Goal: Transaction & Acquisition: Purchase product/service

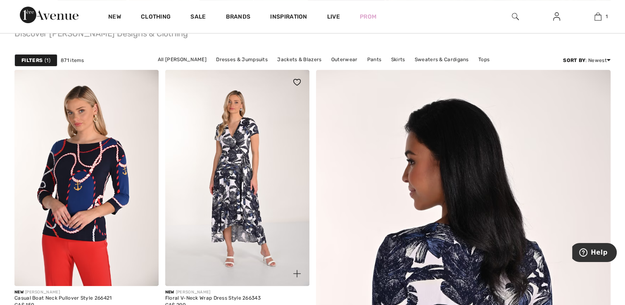
scroll to position [279, 0]
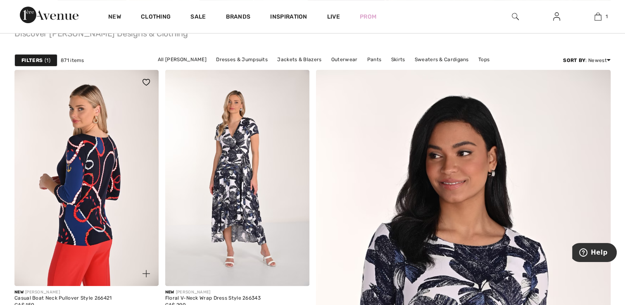
click at [92, 180] on img at bounding box center [86, 178] width 144 height 216
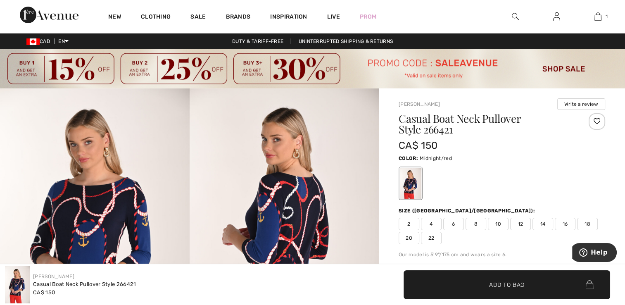
click at [521, 223] on span "12" at bounding box center [520, 224] width 21 height 12
click at [516, 281] on span "Add to Bag" at bounding box center [507, 284] width 36 height 9
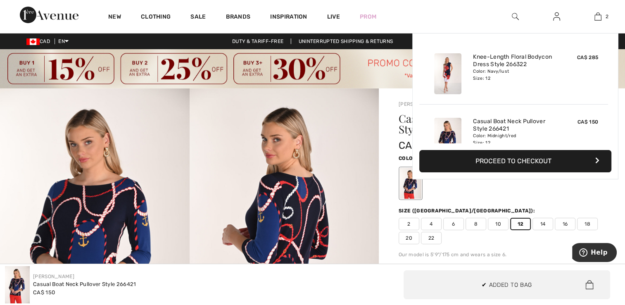
scroll to position [25, 0]
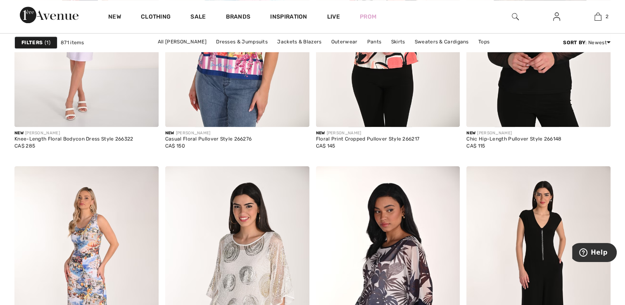
scroll to position [855, 0]
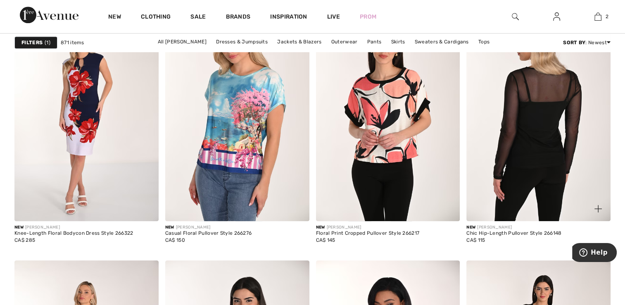
click at [540, 116] on img at bounding box center [538, 113] width 144 height 216
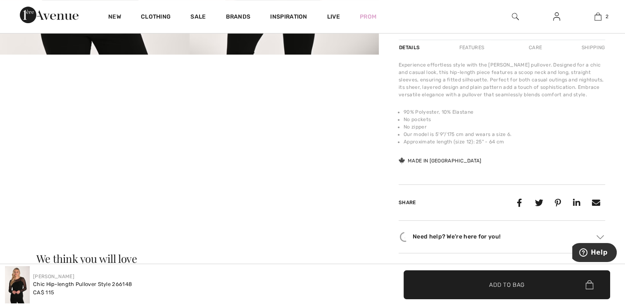
scroll to position [331, 0]
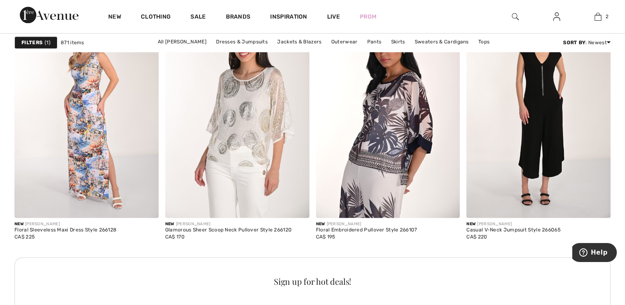
scroll to position [1144, 0]
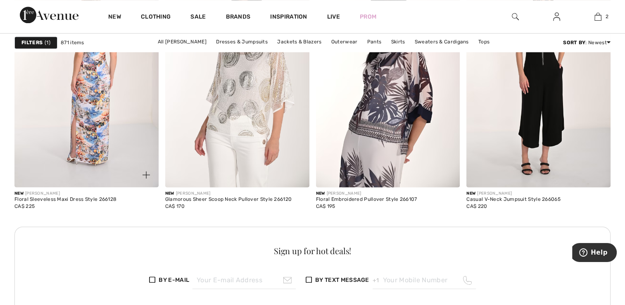
click at [92, 127] on img at bounding box center [86, 79] width 144 height 216
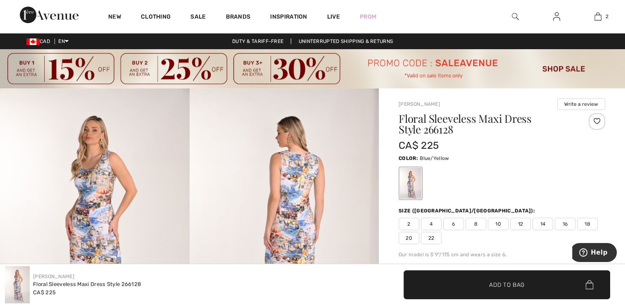
click at [304, 186] on img at bounding box center [285, 230] width 190 height 284
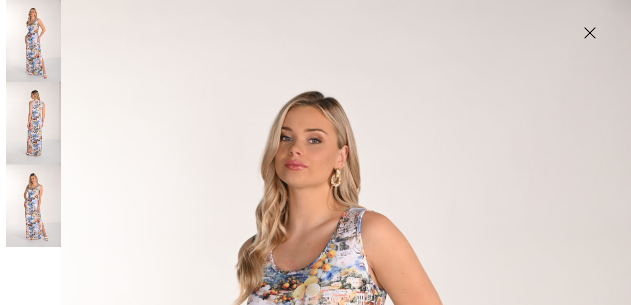
click at [590, 36] on img at bounding box center [589, 33] width 41 height 43
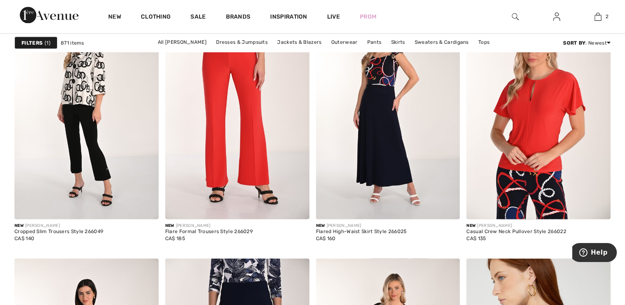
scroll to position [1538, 0]
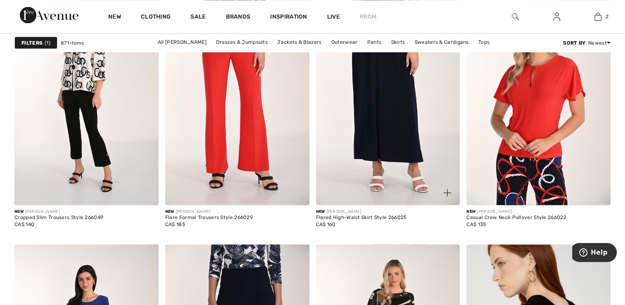
click at [387, 175] on img at bounding box center [388, 97] width 144 height 216
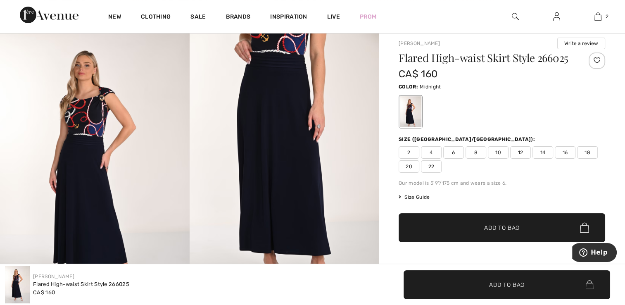
scroll to position [83, 0]
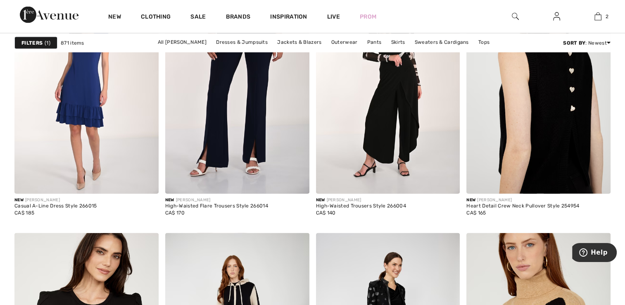
scroll to position [1786, 0]
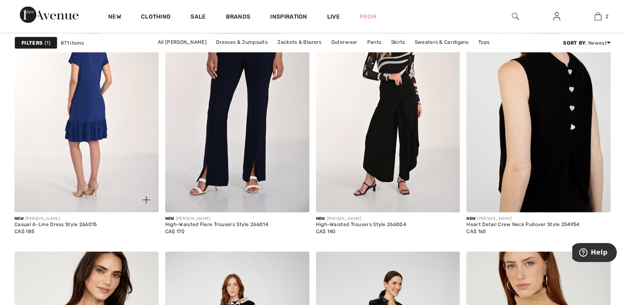
click at [89, 155] on img at bounding box center [86, 104] width 144 height 216
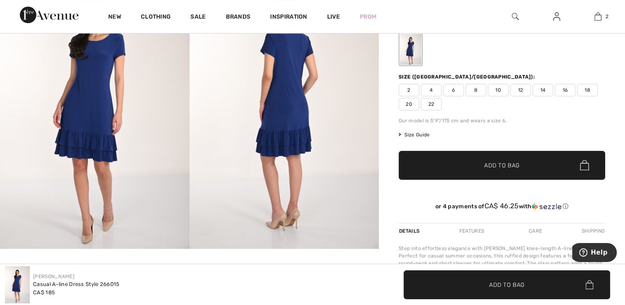
scroll to position [124, 0]
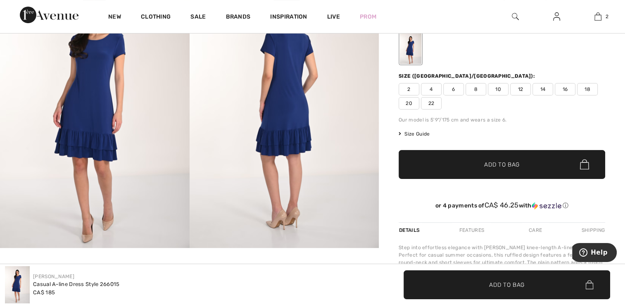
click at [304, 126] on img at bounding box center [285, 106] width 190 height 284
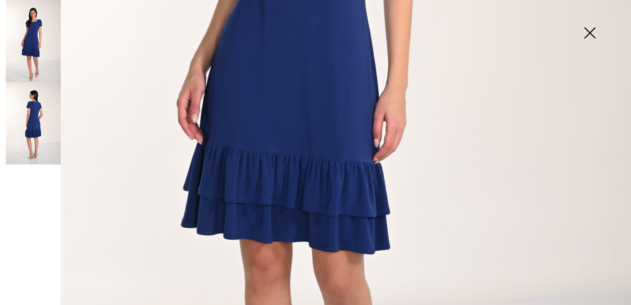
scroll to position [413, 0]
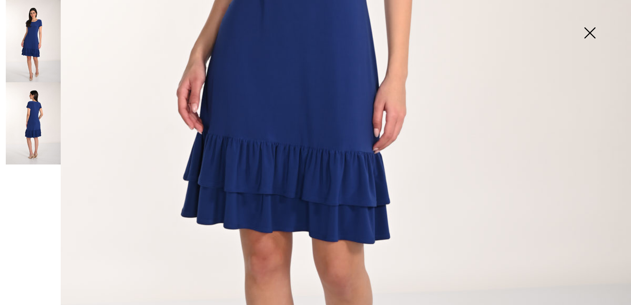
click at [588, 36] on img at bounding box center [589, 33] width 41 height 43
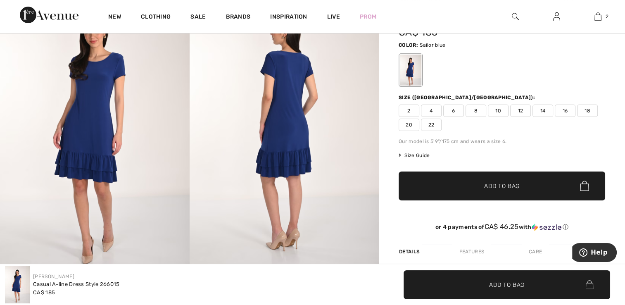
scroll to position [83, 0]
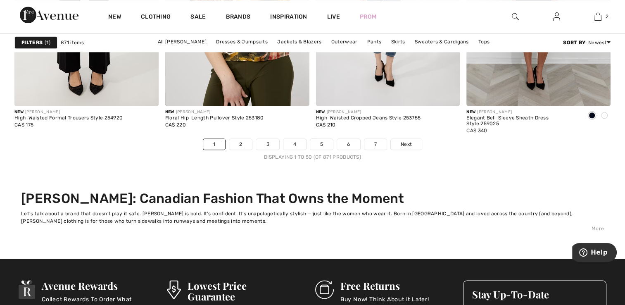
scroll to position [4182, 0]
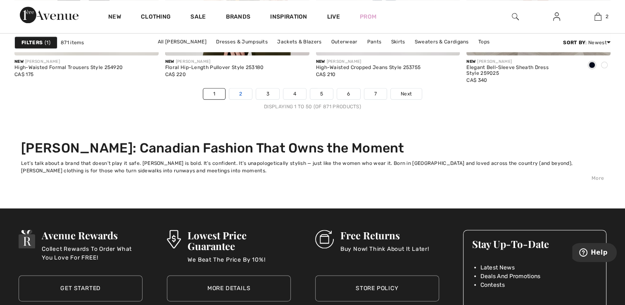
click at [247, 99] on link "2" at bounding box center [240, 93] width 23 height 11
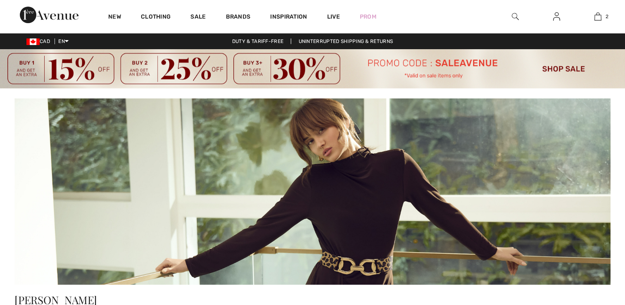
checkbox input "true"
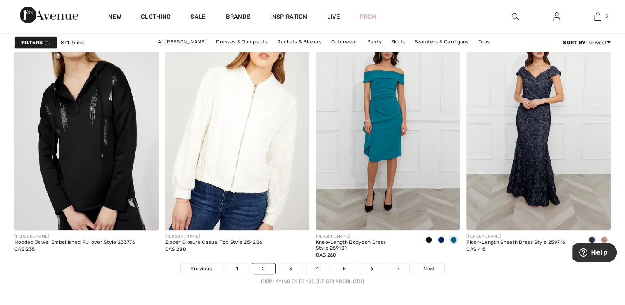
scroll to position [4008, 0]
click at [288, 265] on link "3" at bounding box center [290, 268] width 23 height 11
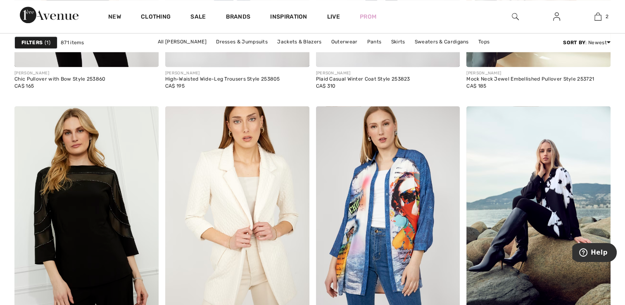
scroll to position [4008, 0]
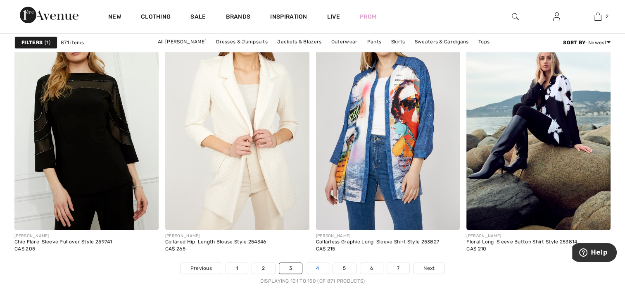
click at [318, 270] on link "4" at bounding box center [317, 268] width 23 height 11
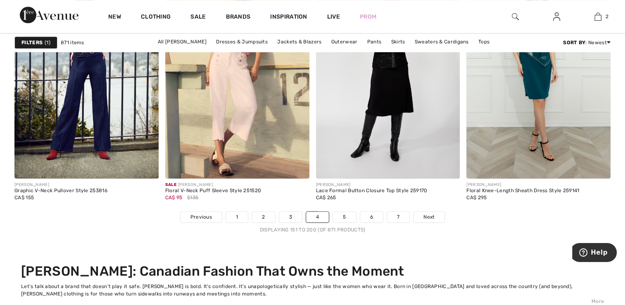
scroll to position [4049, 0]
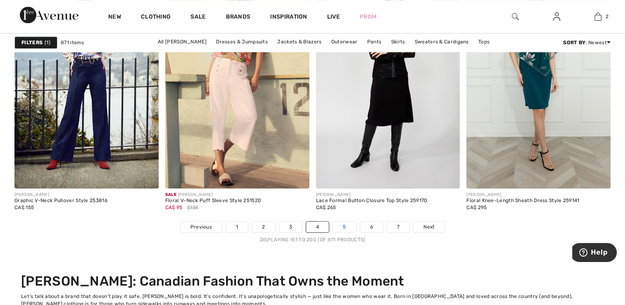
click at [344, 224] on link "5" at bounding box center [344, 226] width 23 height 11
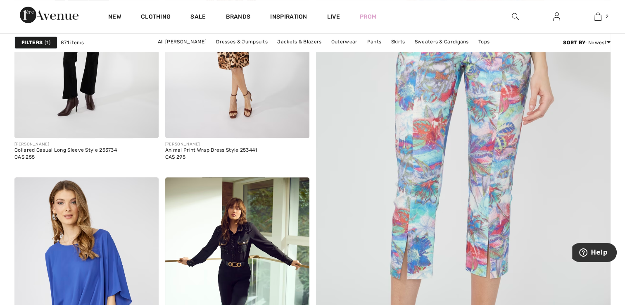
scroll to position [413, 0]
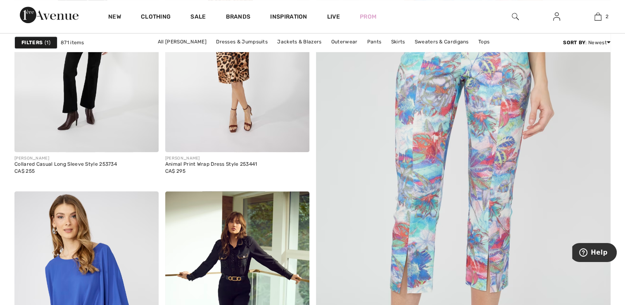
click at [504, 148] on img at bounding box center [463, 201] width 354 height 531
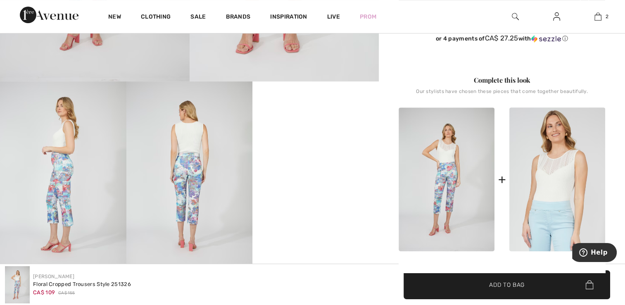
scroll to position [289, 0]
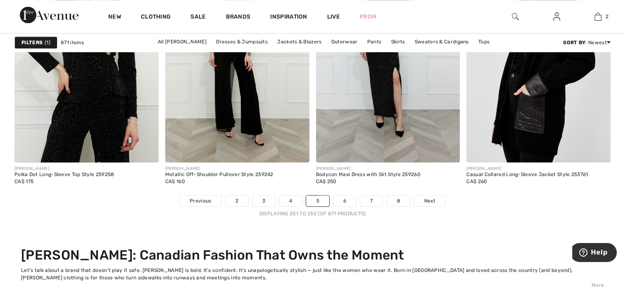
scroll to position [4091, 0]
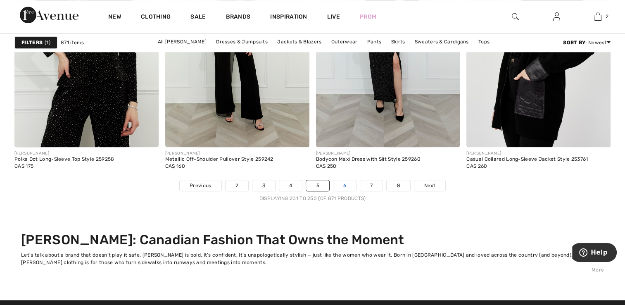
click at [349, 185] on link "6" at bounding box center [344, 185] width 23 height 11
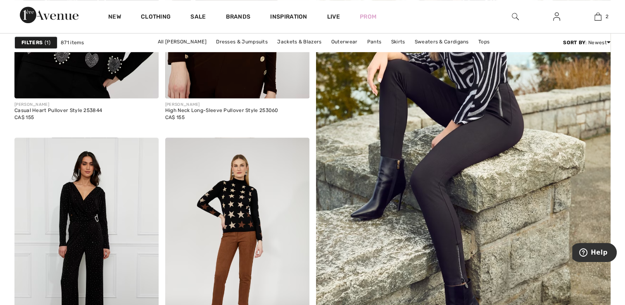
scroll to position [455, 0]
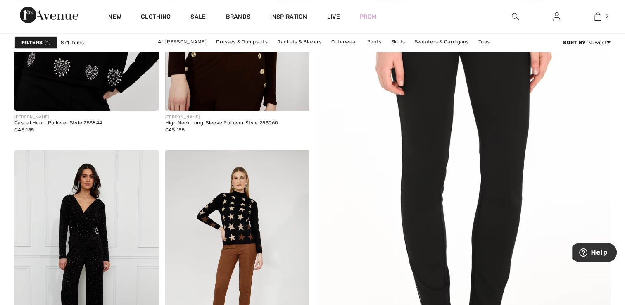
click at [507, 165] on img at bounding box center [463, 160] width 354 height 531
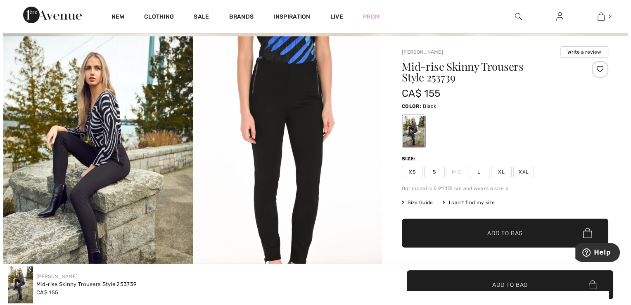
scroll to position [41, 0]
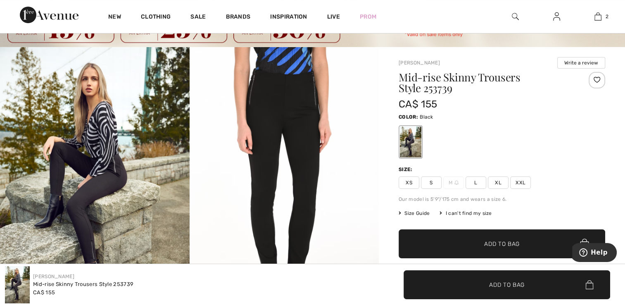
click at [301, 112] on img at bounding box center [285, 189] width 190 height 284
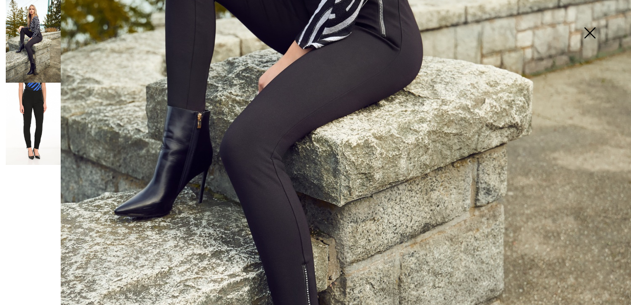
scroll to position [413, 0]
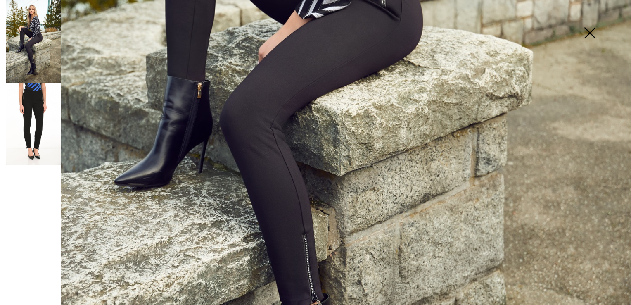
click at [37, 108] on img at bounding box center [33, 124] width 55 height 82
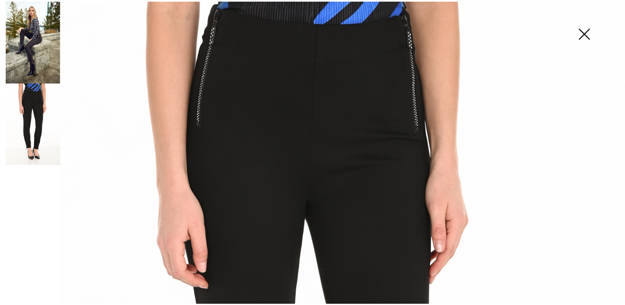
scroll to position [0, 0]
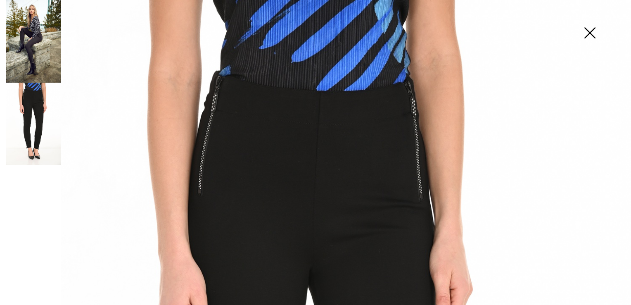
click at [595, 39] on img at bounding box center [589, 33] width 41 height 43
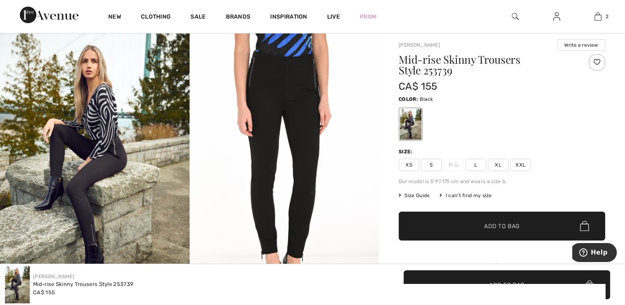
scroll to position [83, 0]
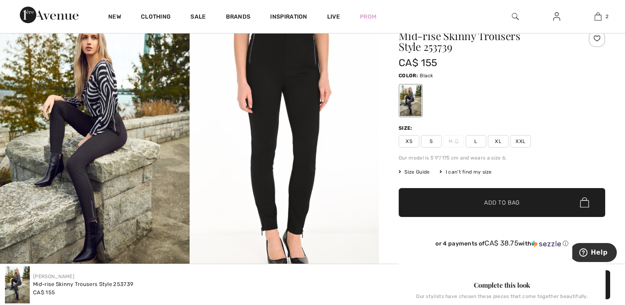
click at [471, 139] on span "L" at bounding box center [476, 141] width 21 height 12
click at [503, 207] on span "✔ Added to Bag Add to Bag" at bounding box center [502, 202] width 207 height 29
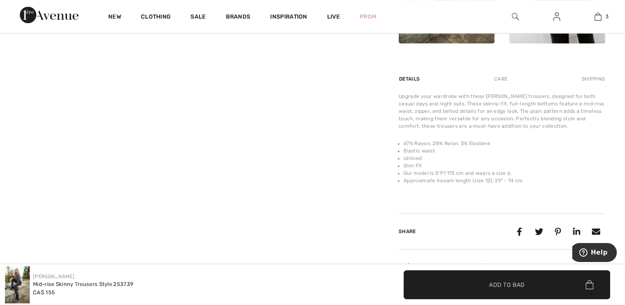
scroll to position [496, 0]
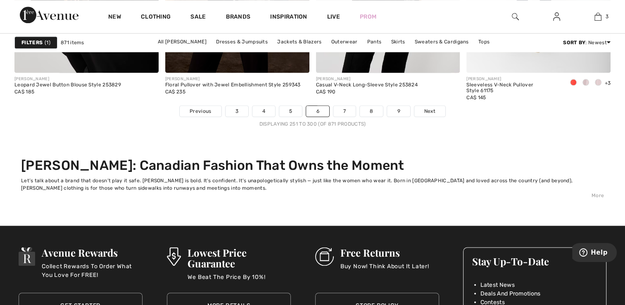
scroll to position [4173, 0]
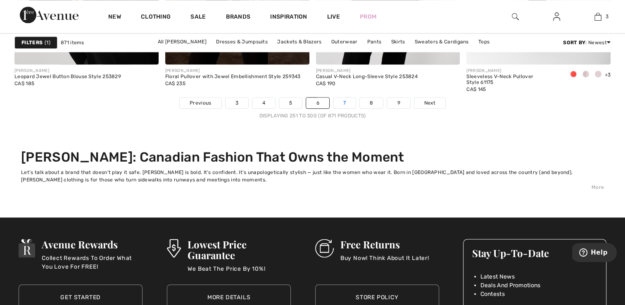
click at [346, 98] on link "7" at bounding box center [344, 103] width 22 height 11
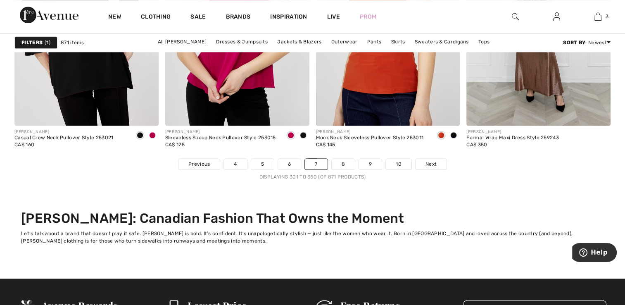
scroll to position [4132, 0]
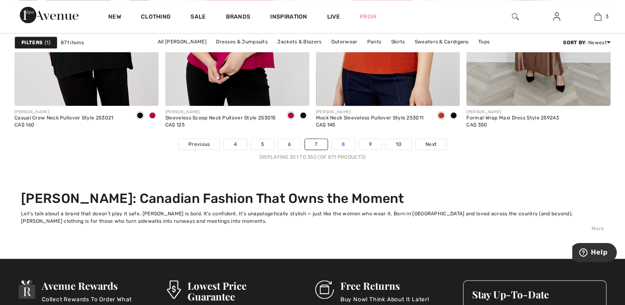
click at [344, 144] on link "8" at bounding box center [343, 144] width 23 height 11
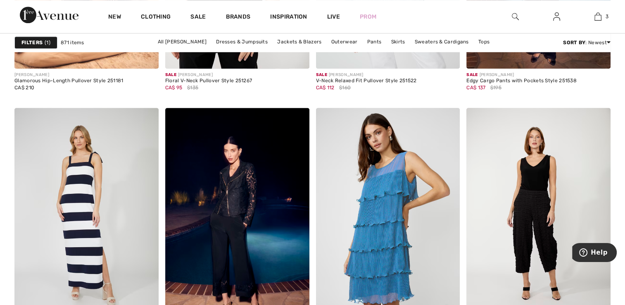
scroll to position [4008, 0]
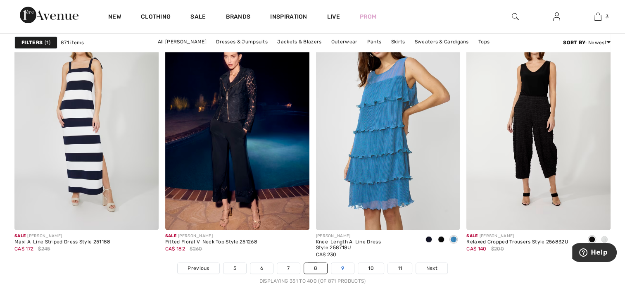
click at [343, 267] on link "9" at bounding box center [342, 268] width 23 height 11
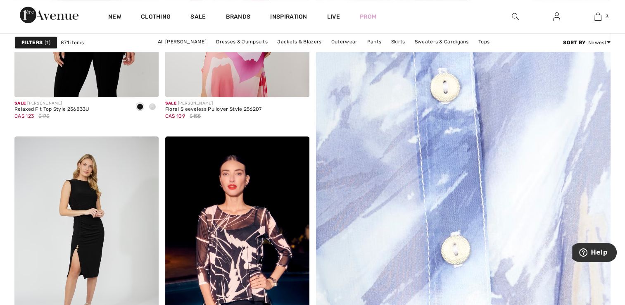
scroll to position [578, 0]
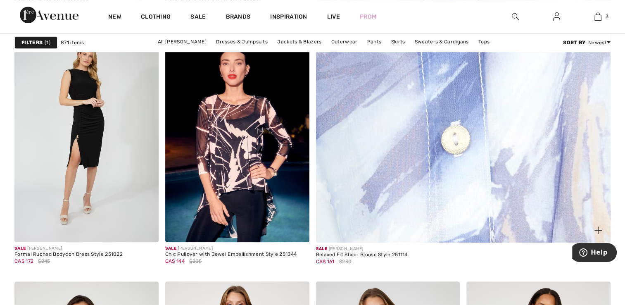
click at [424, 175] on img at bounding box center [463, 36] width 354 height 531
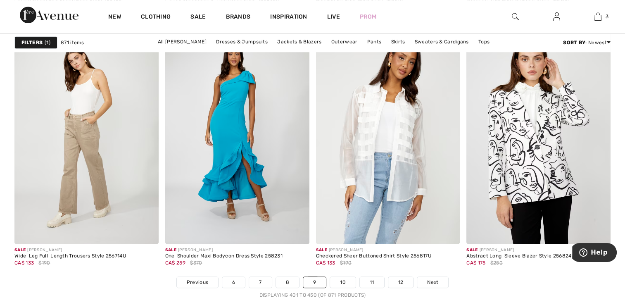
scroll to position [4132, 0]
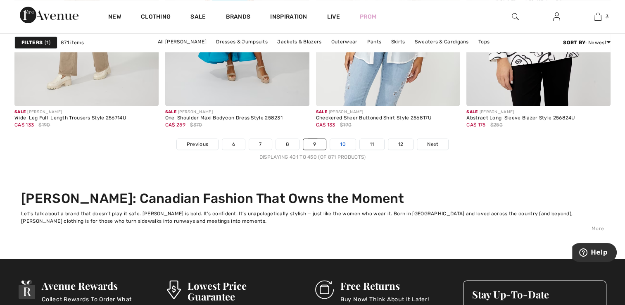
click at [342, 140] on link "10" at bounding box center [343, 144] width 26 height 11
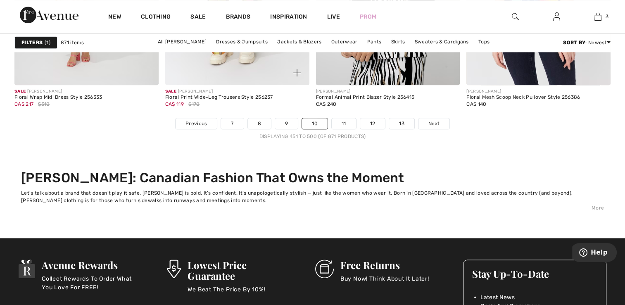
scroll to position [4214, 0]
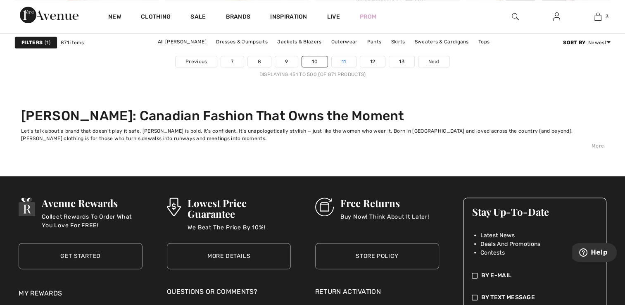
click at [344, 59] on link "11" at bounding box center [344, 61] width 24 height 11
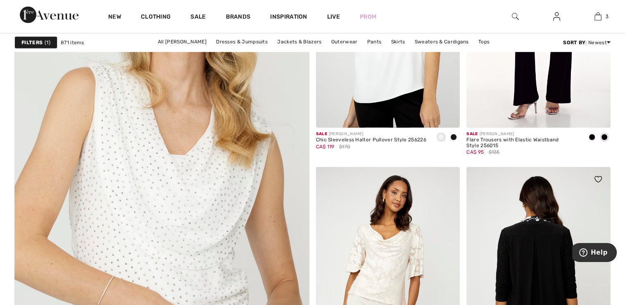
scroll to position [2479, 0]
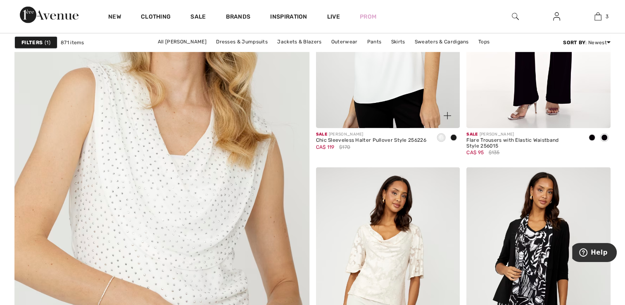
click at [455, 138] on span at bounding box center [453, 137] width 7 height 7
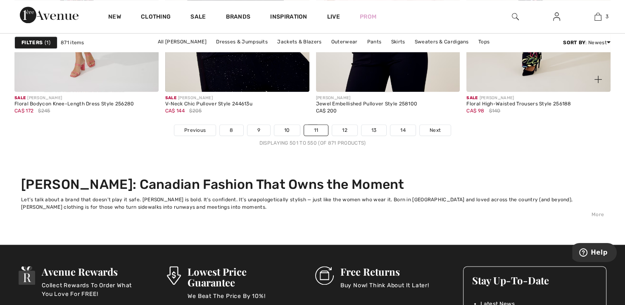
scroll to position [4173, 0]
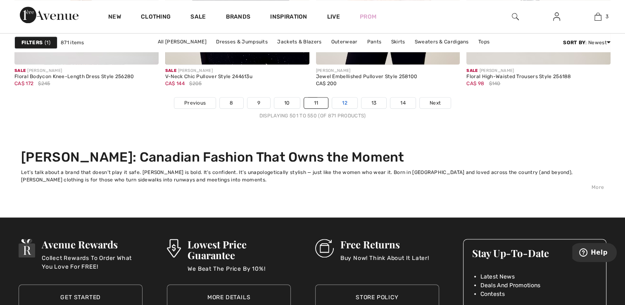
click at [344, 102] on link "12" at bounding box center [344, 103] width 25 height 11
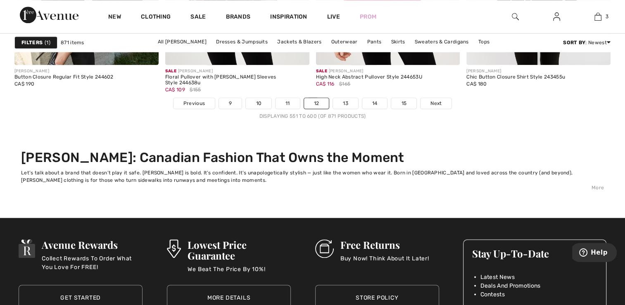
scroll to position [4173, 0]
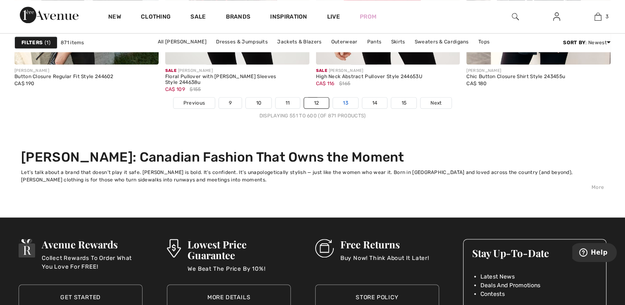
click at [345, 98] on link "13" at bounding box center [345, 103] width 25 height 11
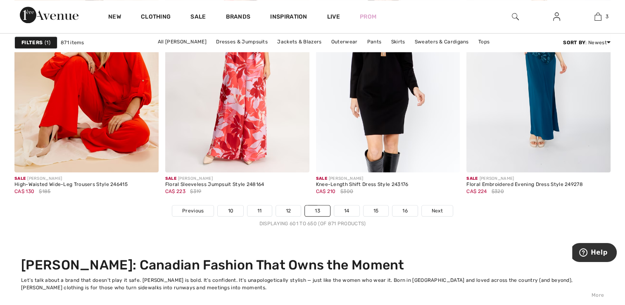
scroll to position [4132, 0]
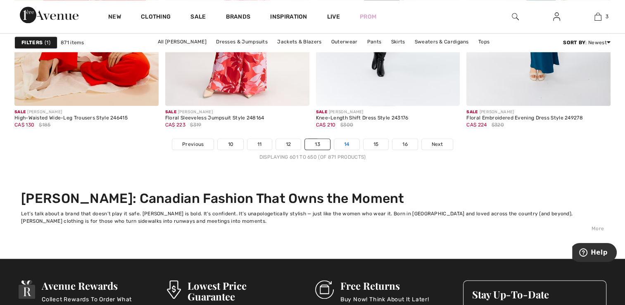
click at [347, 140] on link "14" at bounding box center [346, 144] width 25 height 11
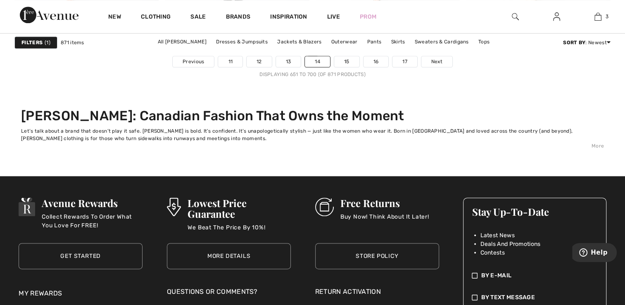
scroll to position [4173, 0]
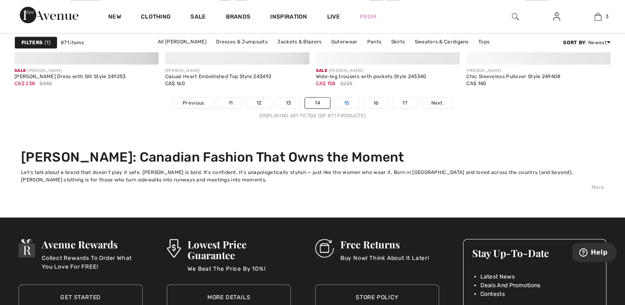
click at [349, 100] on link "15" at bounding box center [346, 103] width 25 height 11
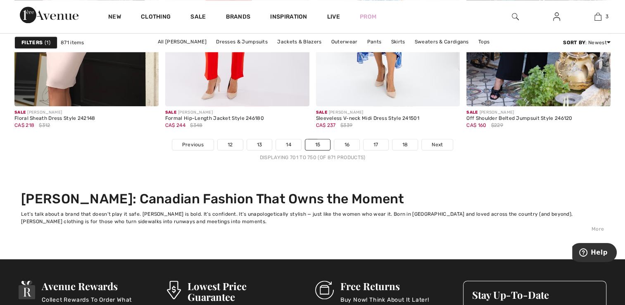
scroll to position [4132, 0]
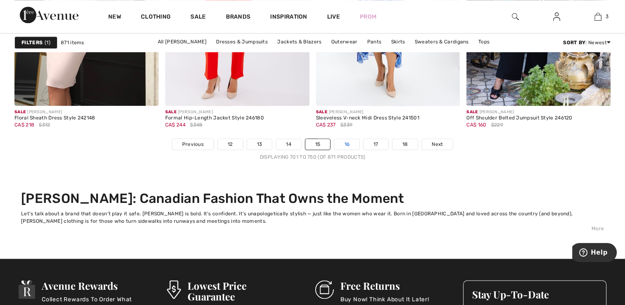
click at [349, 142] on link "16" at bounding box center [346, 144] width 25 height 11
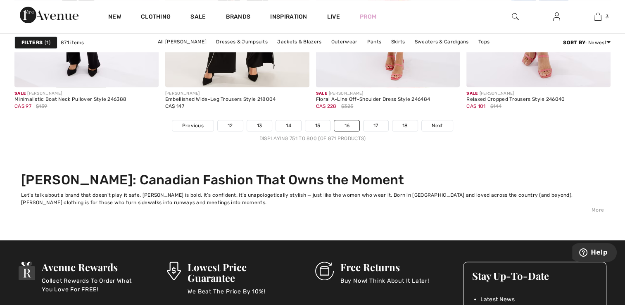
scroll to position [4173, 0]
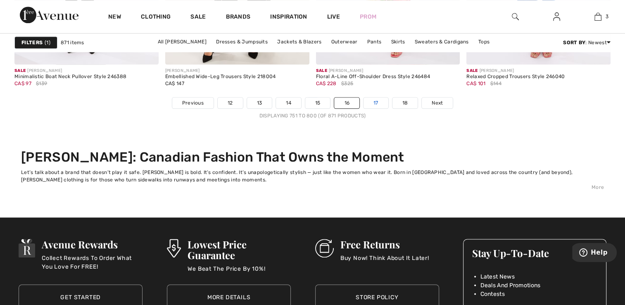
click at [378, 100] on link "17" at bounding box center [376, 103] width 25 height 11
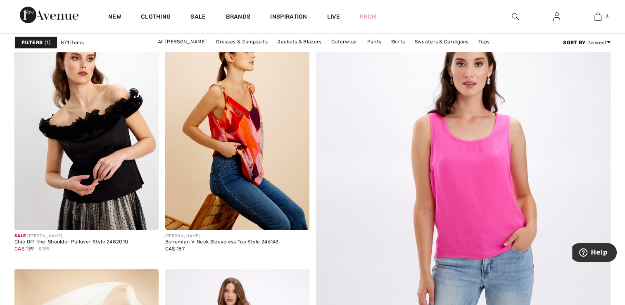
scroll to position [331, 0]
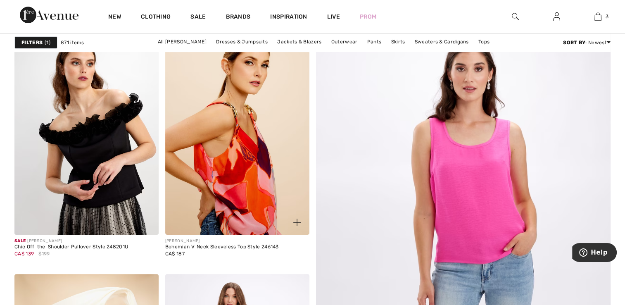
click at [243, 136] on img at bounding box center [237, 127] width 144 height 216
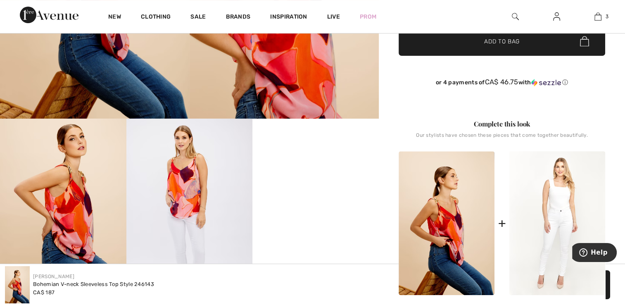
scroll to position [289, 0]
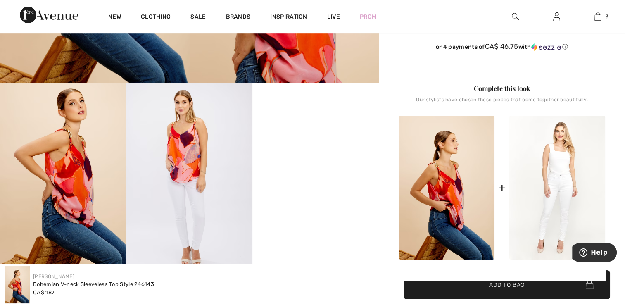
click at [185, 148] on img at bounding box center [189, 177] width 126 height 189
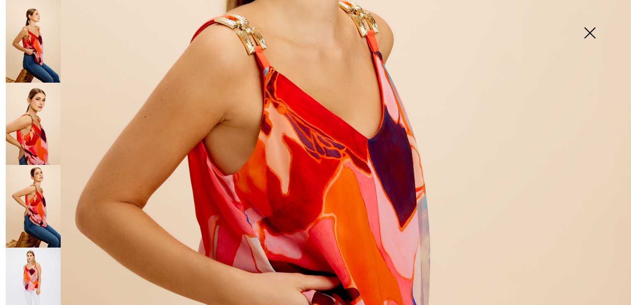
click at [293, 133] on img at bounding box center [315, 184] width 631 height 947
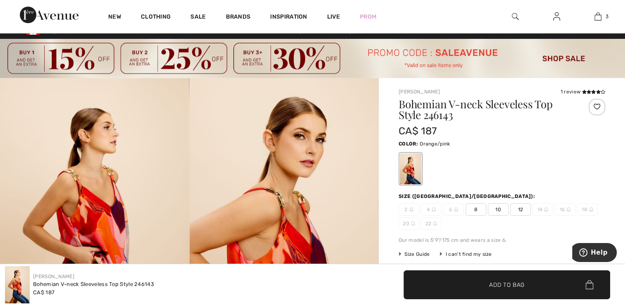
scroll to position [0, 0]
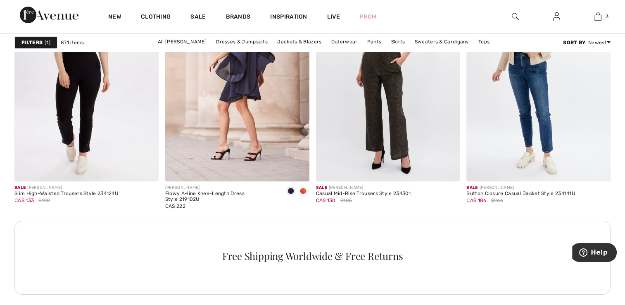
scroll to position [3140, 0]
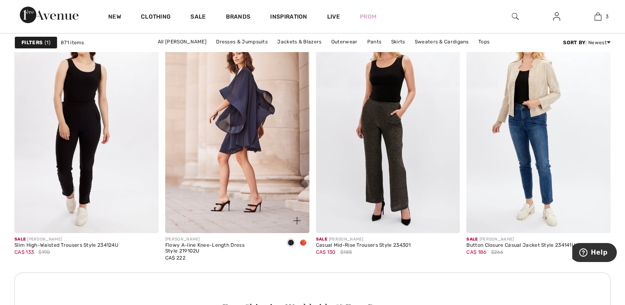
click at [305, 240] on span at bounding box center [303, 242] width 7 height 7
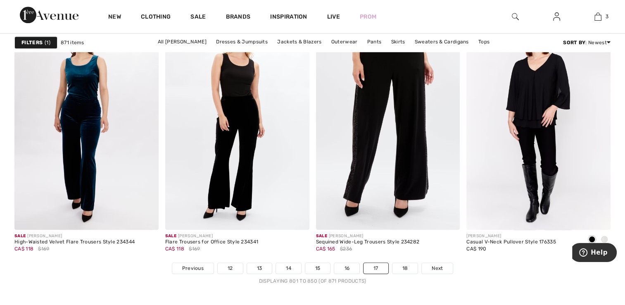
scroll to position [4091, 0]
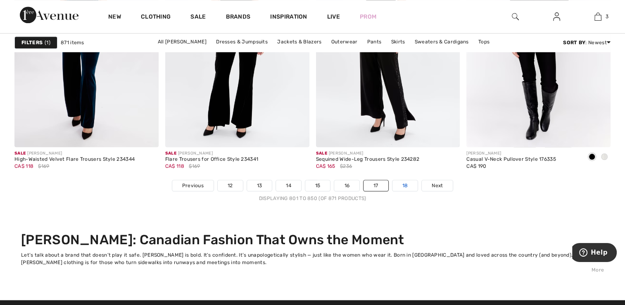
click at [403, 183] on link "18" at bounding box center [406, 185] width 26 height 11
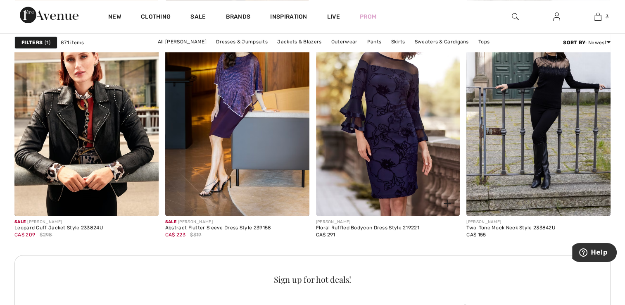
scroll to position [1116, 0]
click at [392, 122] on img at bounding box center [388, 108] width 144 height 216
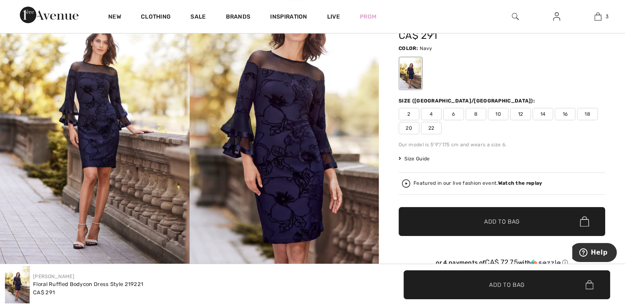
scroll to position [124, 0]
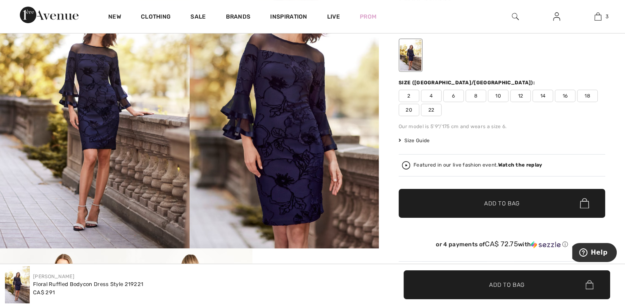
click at [302, 118] on img at bounding box center [285, 106] width 190 height 284
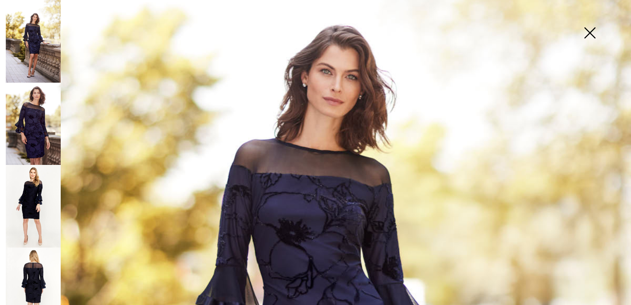
scroll to position [165, 0]
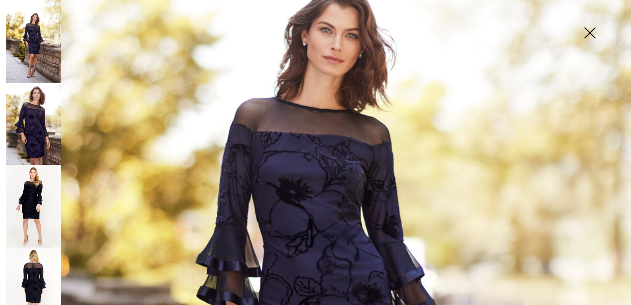
click at [37, 264] on img at bounding box center [33, 288] width 55 height 83
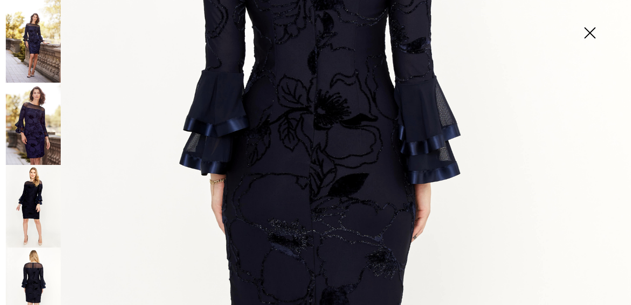
scroll to position [207, 0]
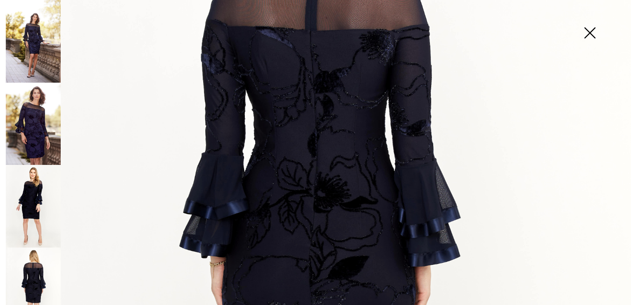
click at [43, 62] on img at bounding box center [33, 41] width 55 height 83
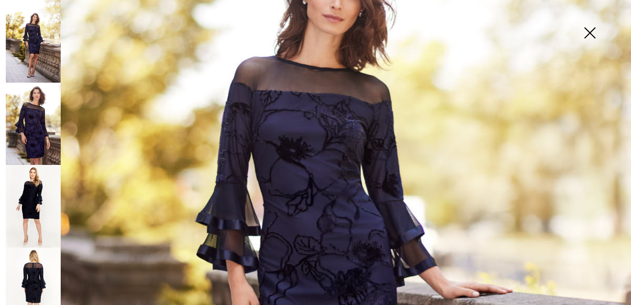
click at [590, 34] on img at bounding box center [589, 33] width 41 height 43
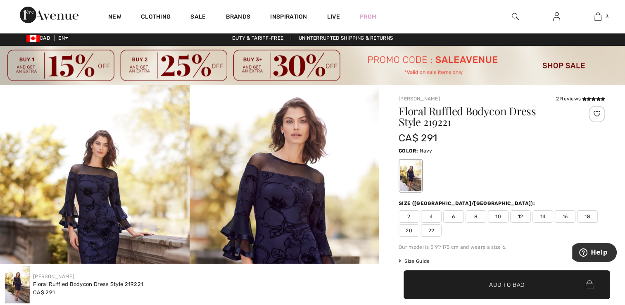
scroll to position [0, 0]
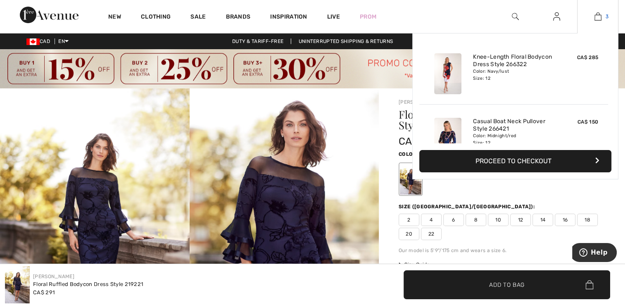
click at [598, 16] on img at bounding box center [598, 17] width 7 height 10
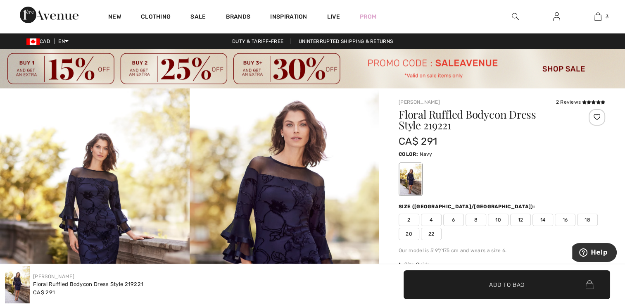
click at [522, 216] on span "12" at bounding box center [520, 220] width 21 height 12
click at [502, 284] on span "Add to Bag" at bounding box center [507, 284] width 36 height 9
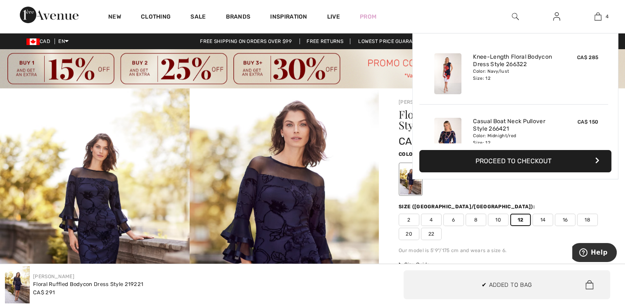
scroll to position [154, 0]
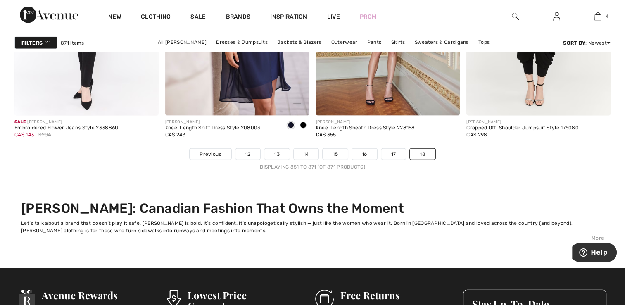
scroll to position [1818, 0]
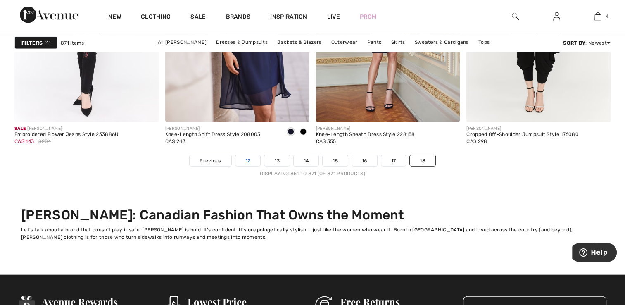
click at [248, 157] on link "12" at bounding box center [248, 160] width 25 height 11
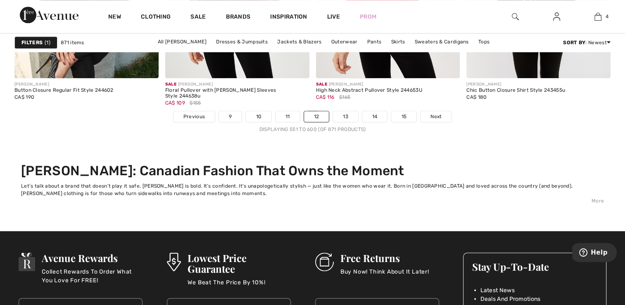
scroll to position [4173, 0]
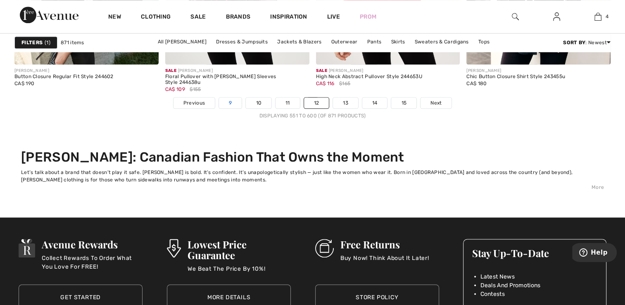
click at [232, 100] on link "9" at bounding box center [230, 103] width 23 height 11
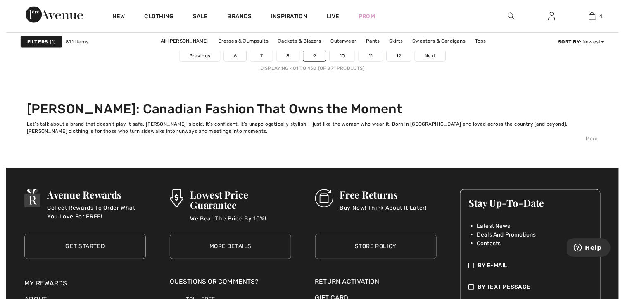
scroll to position [4173, 0]
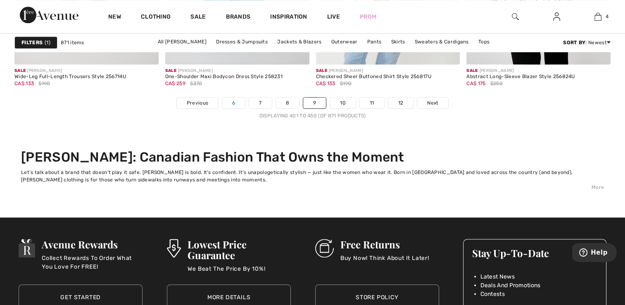
click at [236, 100] on link "6" at bounding box center [233, 103] width 23 height 11
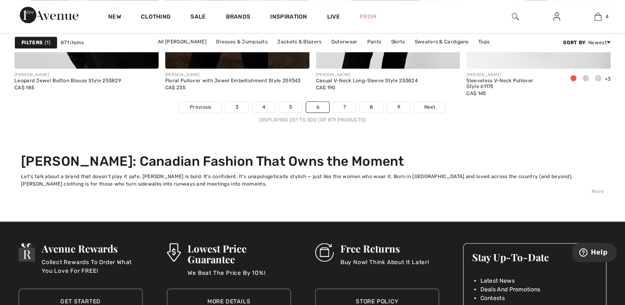
scroll to position [4091, 0]
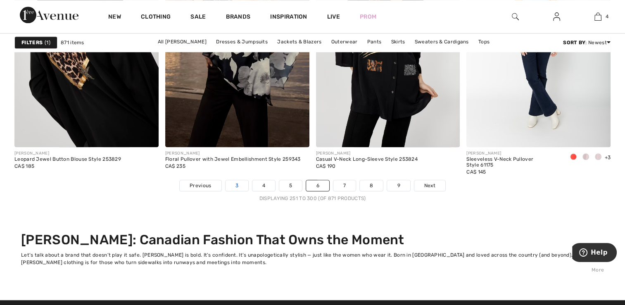
click at [241, 181] on link "3" at bounding box center [237, 185] width 23 height 11
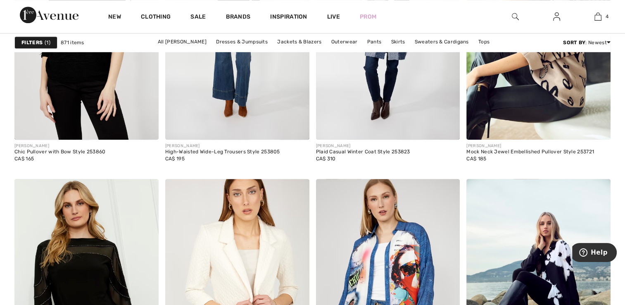
scroll to position [4049, 0]
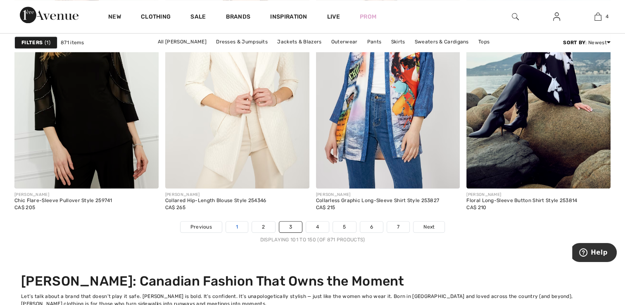
click at [236, 223] on link "1" at bounding box center [237, 226] width 22 height 11
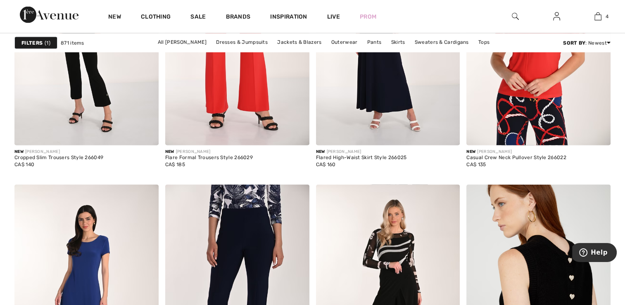
scroll to position [1611, 0]
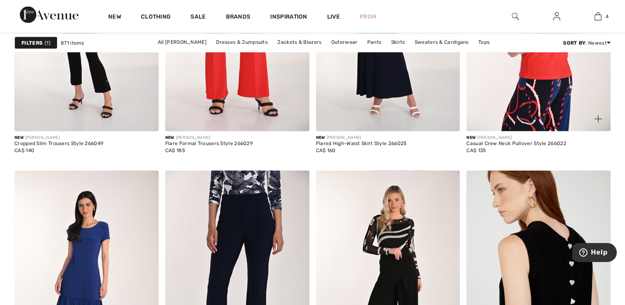
click at [501, 131] on img at bounding box center [538, 23] width 144 height 216
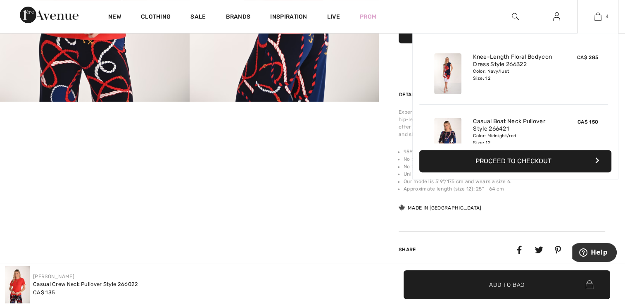
scroll to position [207, 0]
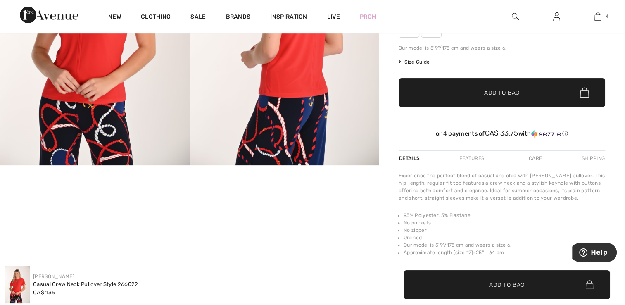
click at [303, 117] on img at bounding box center [285, 24] width 190 height 284
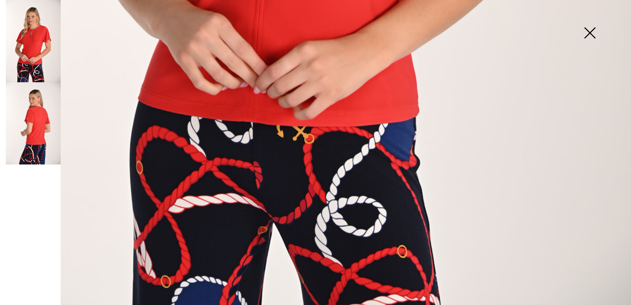
scroll to position [631, 0]
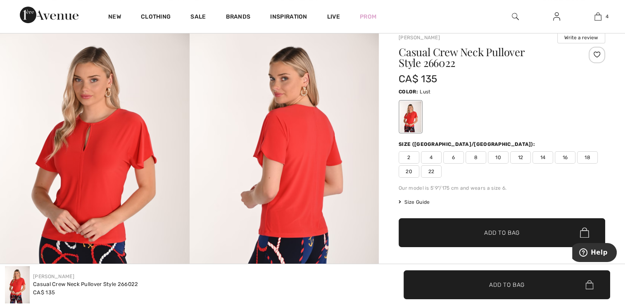
scroll to position [0, 0]
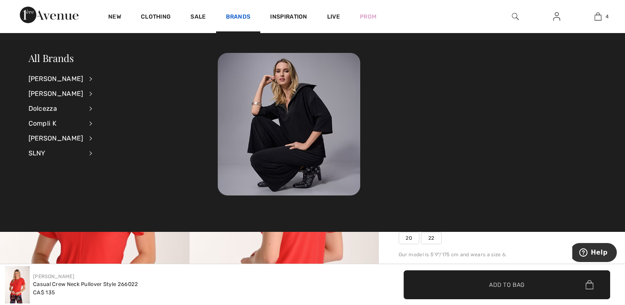
click at [242, 15] on link "Brands" at bounding box center [238, 17] width 25 height 9
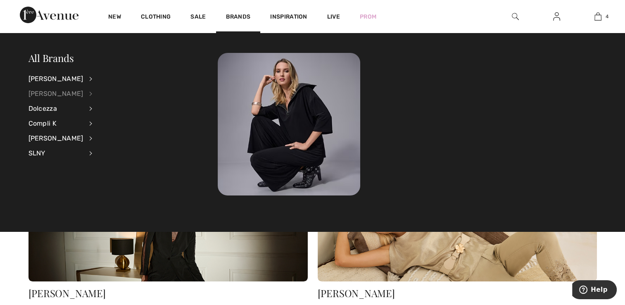
click at [62, 91] on div "[PERSON_NAME]" at bounding box center [56, 93] width 55 height 15
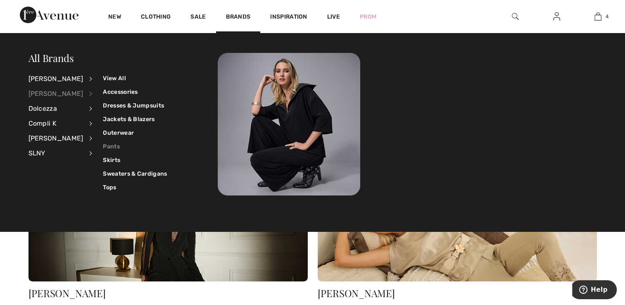
click at [103, 143] on link "Pants" at bounding box center [135, 147] width 64 height 14
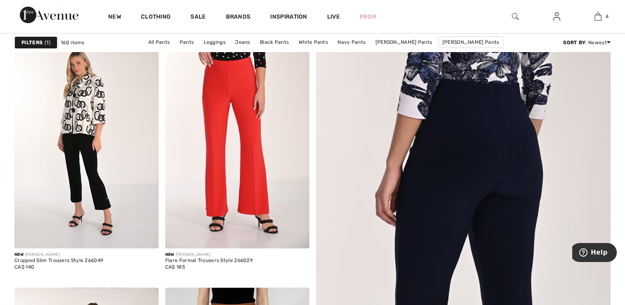
scroll to position [83, 0]
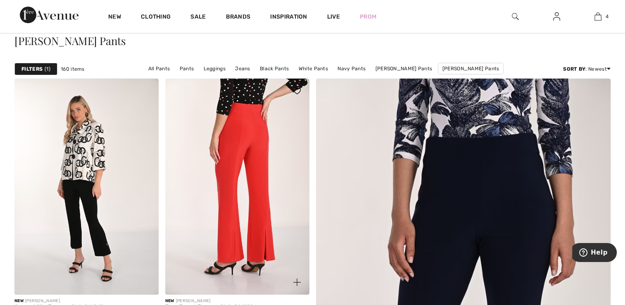
click at [241, 103] on img at bounding box center [237, 187] width 144 height 216
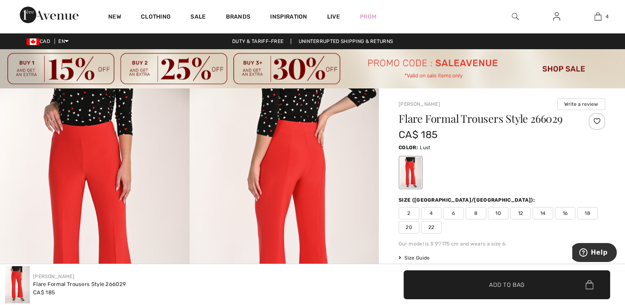
click at [306, 118] on img at bounding box center [285, 230] width 190 height 284
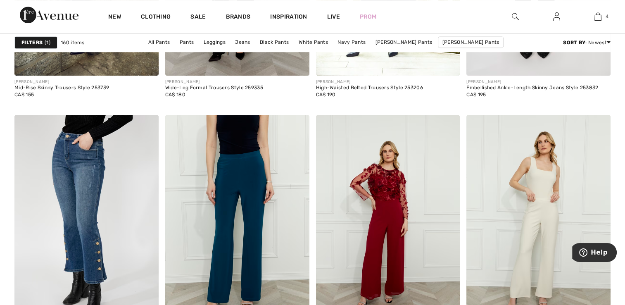
scroll to position [3843, 0]
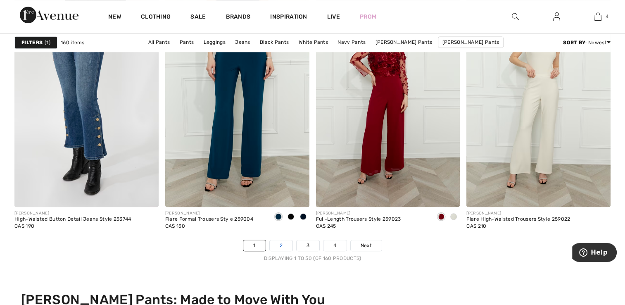
click at [281, 245] on link "2" at bounding box center [281, 245] width 23 height 11
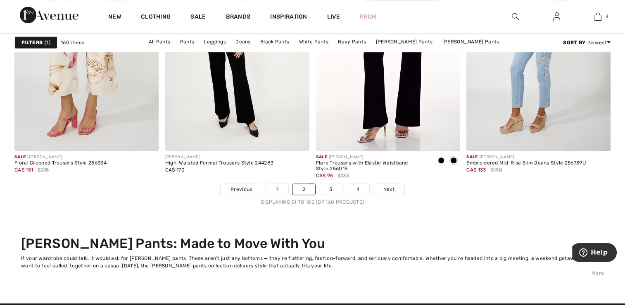
scroll to position [4008, 0]
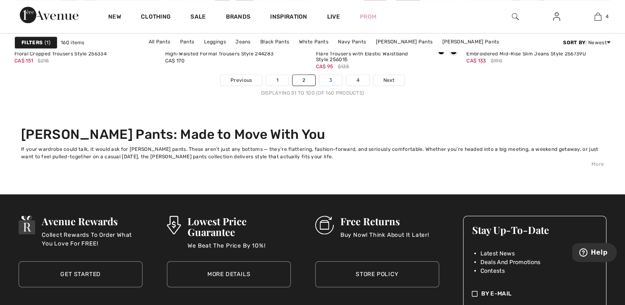
click at [332, 79] on link "3" at bounding box center [330, 80] width 23 height 11
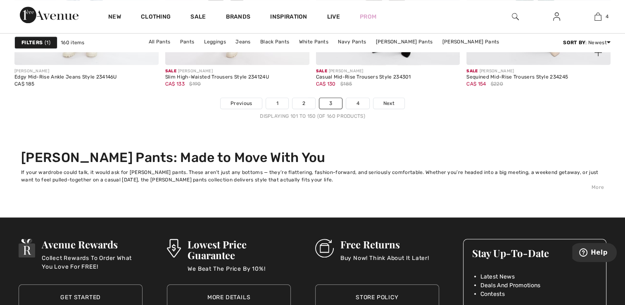
scroll to position [4008, 0]
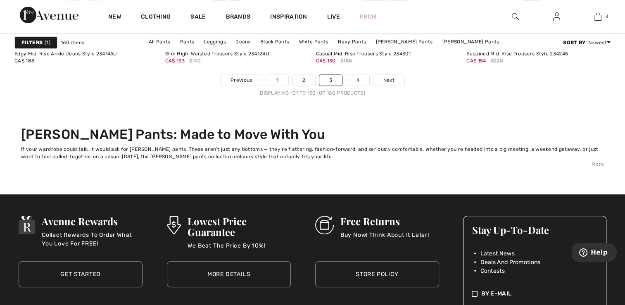
click at [358, 76] on link "4" at bounding box center [357, 80] width 23 height 11
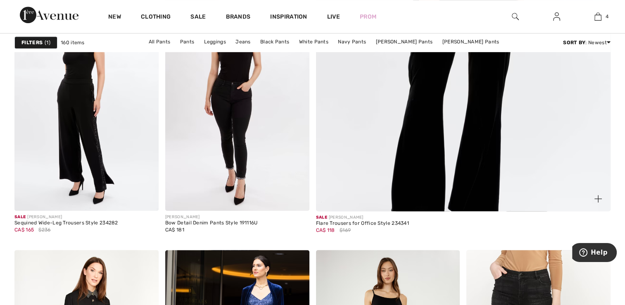
scroll to position [413, 0]
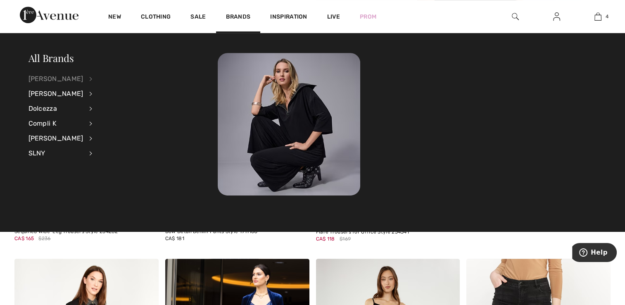
click at [61, 71] on div "[PERSON_NAME]" at bounding box center [56, 78] width 55 height 15
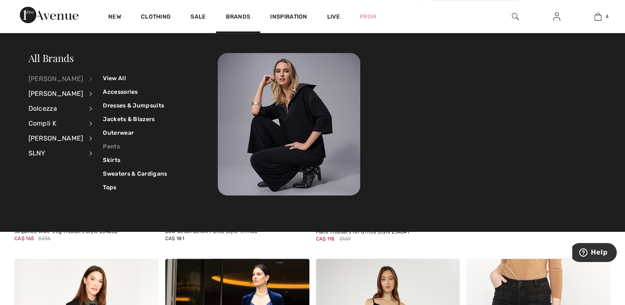
click at [109, 144] on link "Pants" at bounding box center [135, 147] width 64 height 14
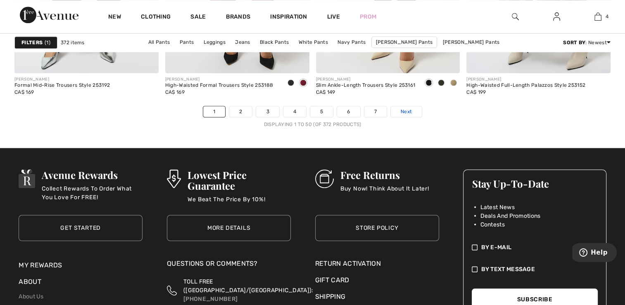
scroll to position [3967, 0]
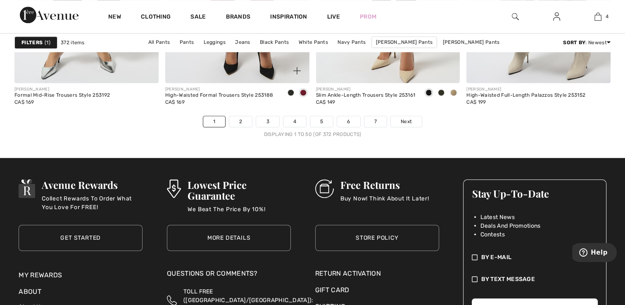
click at [245, 113] on div "[PERSON_NAME] High-Waisted Formal Trousers Style 253188 CA$ 169" at bounding box center [237, 99] width 144 height 33
click at [243, 119] on link "2" at bounding box center [240, 121] width 23 height 11
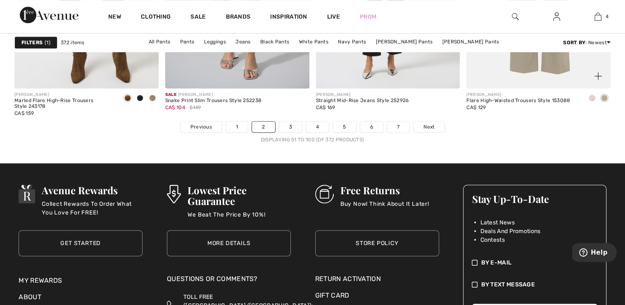
scroll to position [3945, 0]
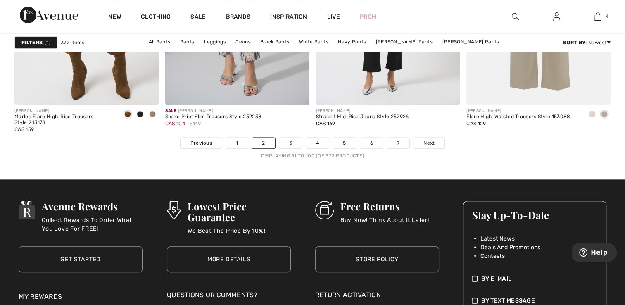
click at [290, 139] on link "3" at bounding box center [290, 143] width 23 height 11
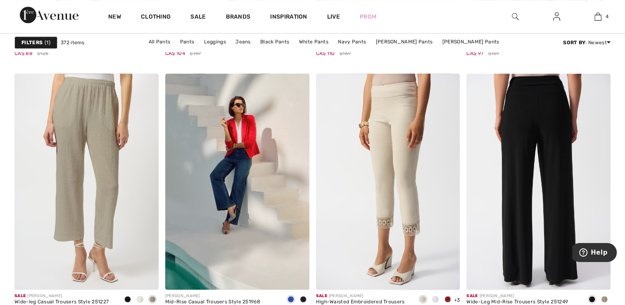
scroll to position [3967, 0]
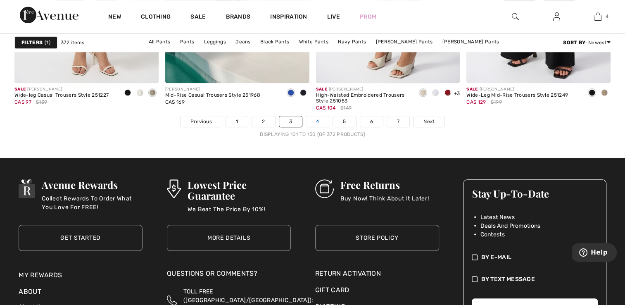
click at [320, 117] on link "4" at bounding box center [317, 121] width 23 height 11
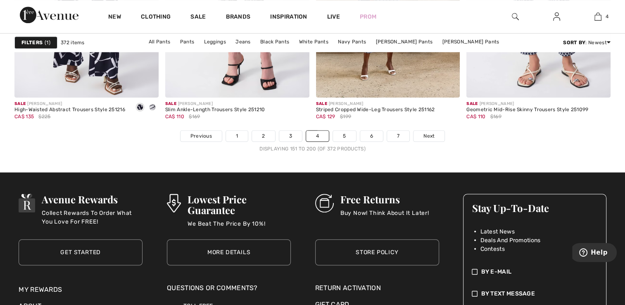
scroll to position [3967, 0]
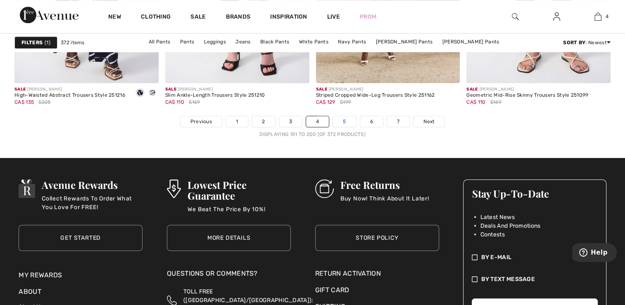
click at [345, 116] on link "5" at bounding box center [344, 121] width 23 height 11
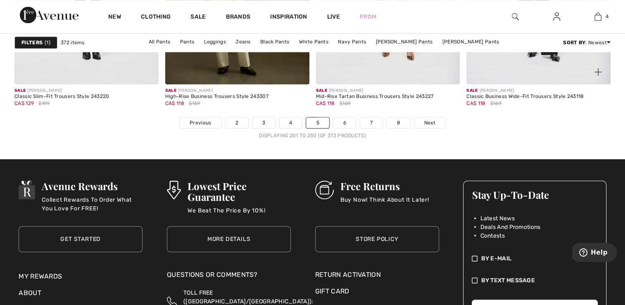
scroll to position [3967, 0]
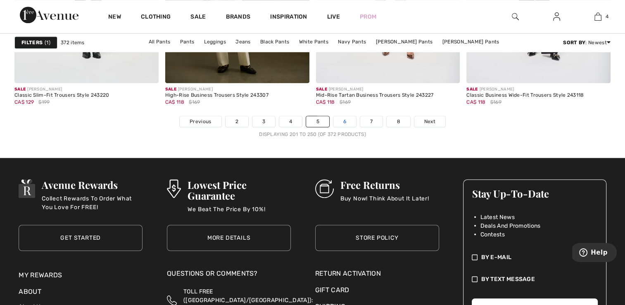
click at [343, 118] on link "6" at bounding box center [344, 121] width 23 height 11
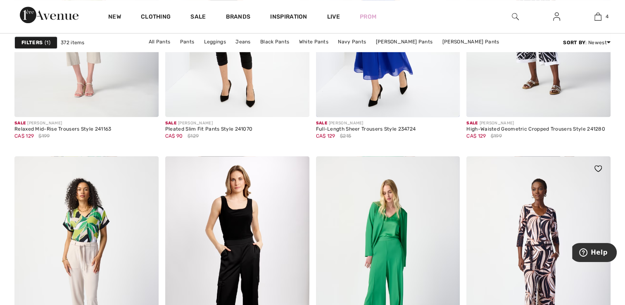
scroll to position [3843, 0]
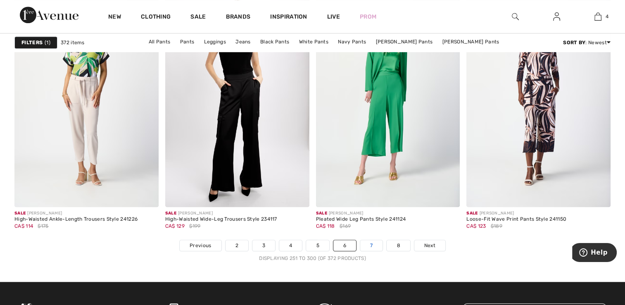
click at [371, 243] on link "7" at bounding box center [371, 245] width 22 height 11
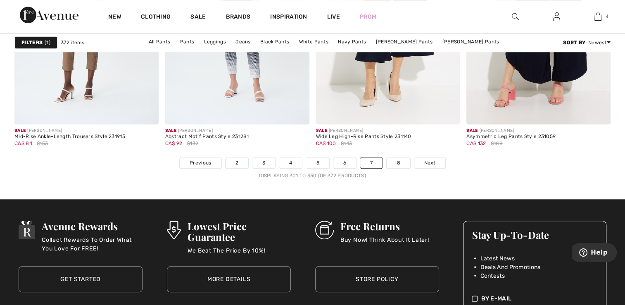
scroll to position [3967, 0]
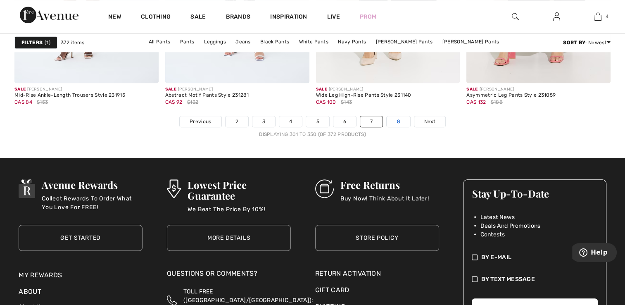
click at [401, 116] on link "8" at bounding box center [398, 121] width 23 height 11
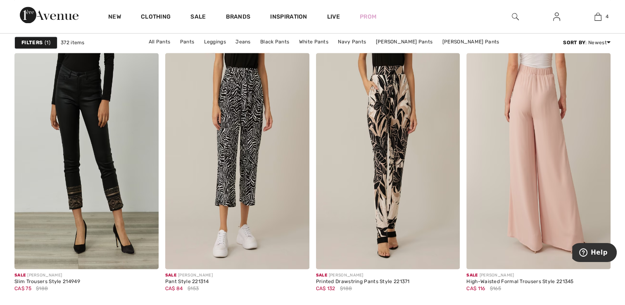
scroll to position [1281, 0]
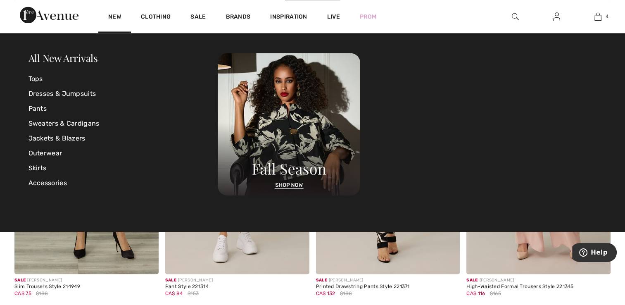
click at [117, 11] on div "New" at bounding box center [114, 16] width 33 height 33
click at [116, 14] on link "New" at bounding box center [114, 17] width 13 height 9
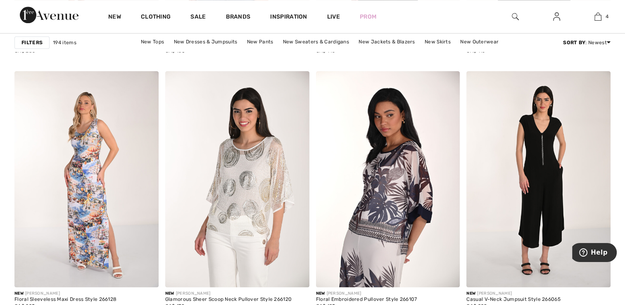
scroll to position [909, 0]
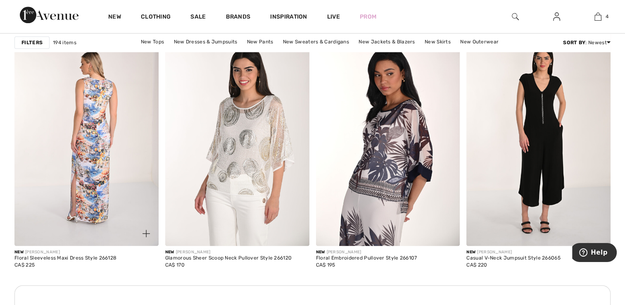
click at [104, 142] on img at bounding box center [86, 138] width 144 height 216
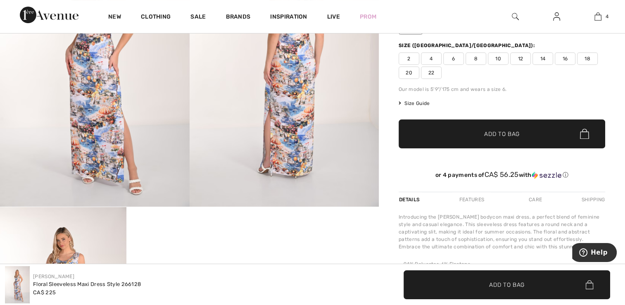
click at [284, 118] on img at bounding box center [285, 65] width 190 height 284
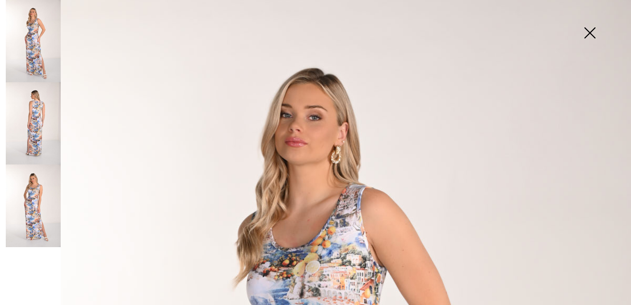
scroll to position [41, 0]
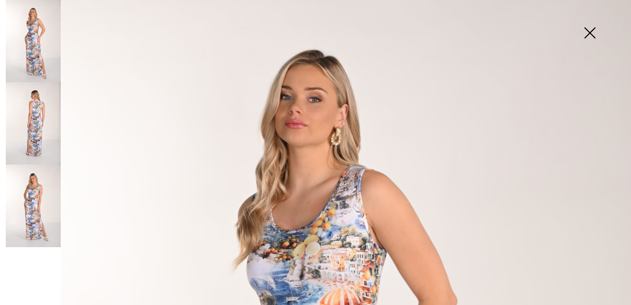
click at [37, 129] on img at bounding box center [33, 123] width 55 height 82
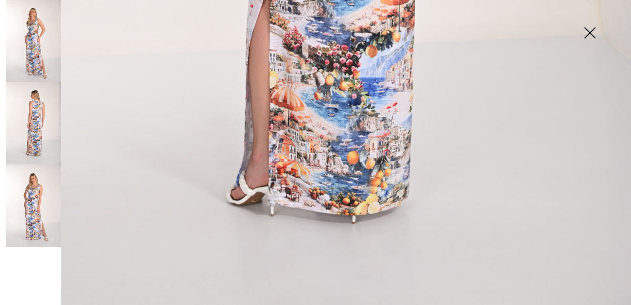
scroll to position [631, 0]
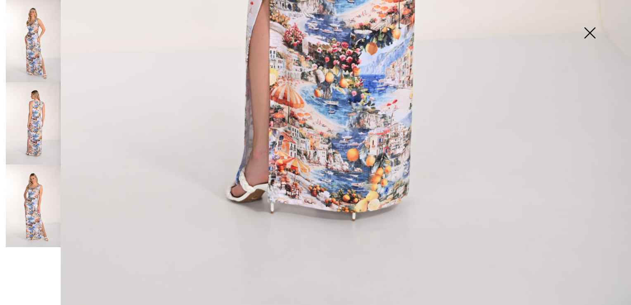
click at [590, 29] on img at bounding box center [589, 33] width 41 height 43
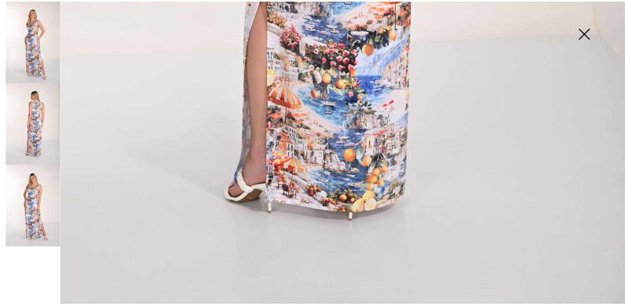
scroll to position [622, 0]
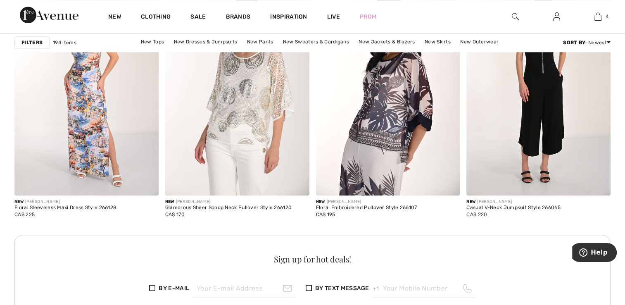
scroll to position [950, 0]
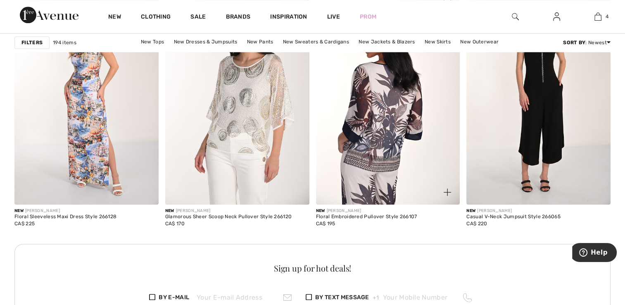
click at [369, 108] on img at bounding box center [388, 96] width 144 height 216
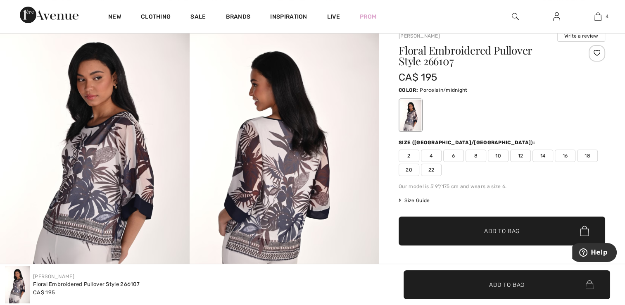
scroll to position [83, 0]
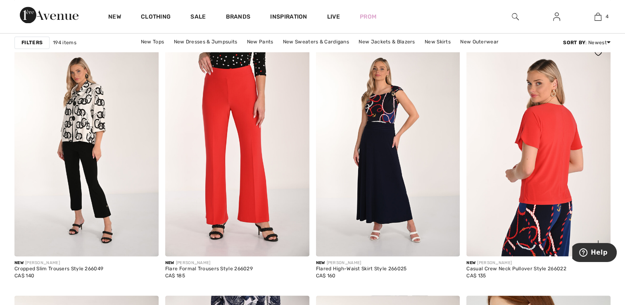
scroll to position [1322, 0]
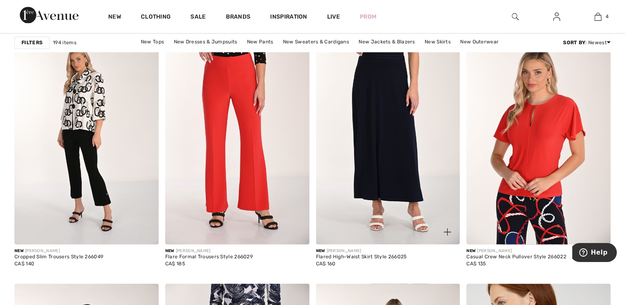
click at [399, 139] on img at bounding box center [388, 136] width 144 height 216
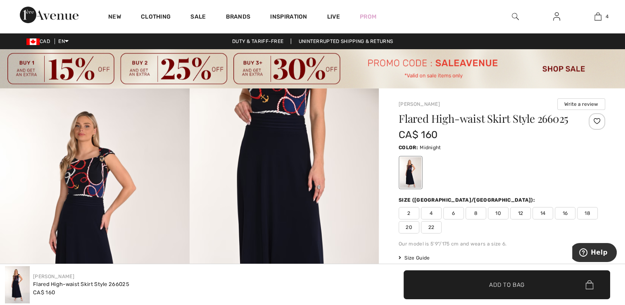
click at [93, 182] on img at bounding box center [95, 230] width 190 height 284
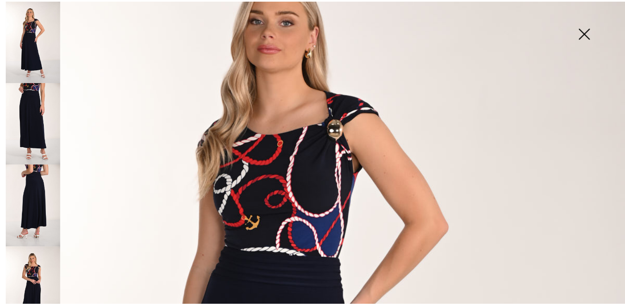
scroll to position [124, 0]
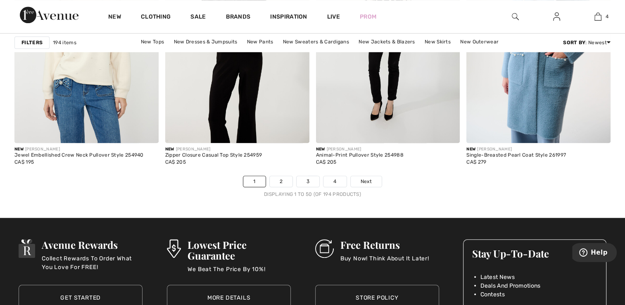
scroll to position [3967, 0]
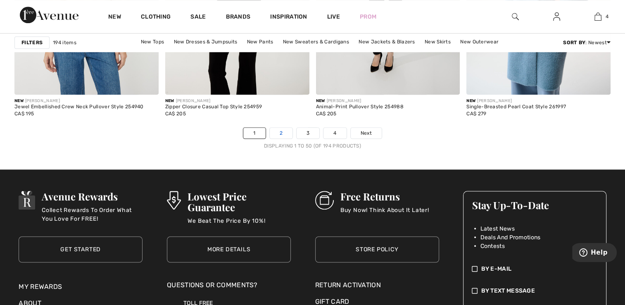
click at [281, 130] on link "2" at bounding box center [281, 133] width 23 height 11
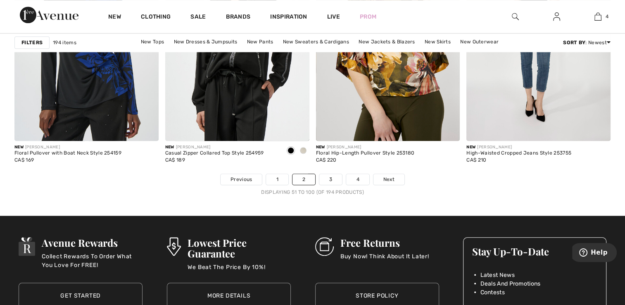
scroll to position [3925, 0]
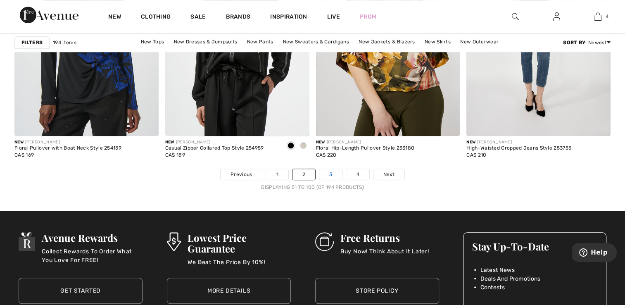
click at [332, 171] on link "3" at bounding box center [330, 174] width 23 height 11
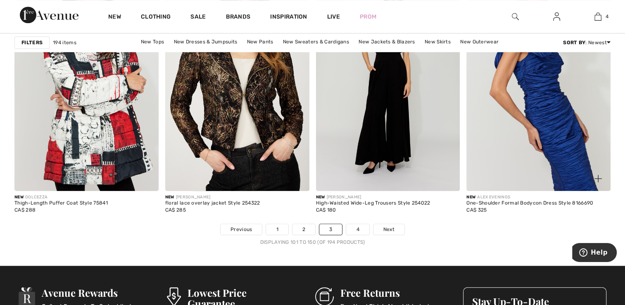
scroll to position [3884, 0]
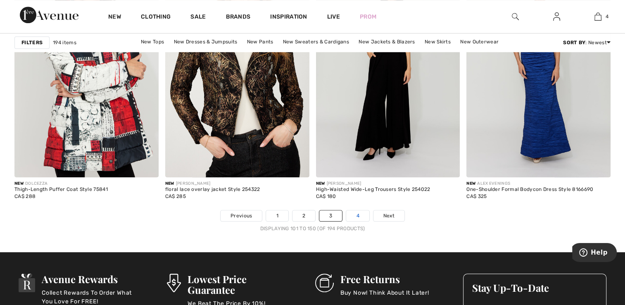
click at [358, 211] on link "4" at bounding box center [357, 215] width 23 height 11
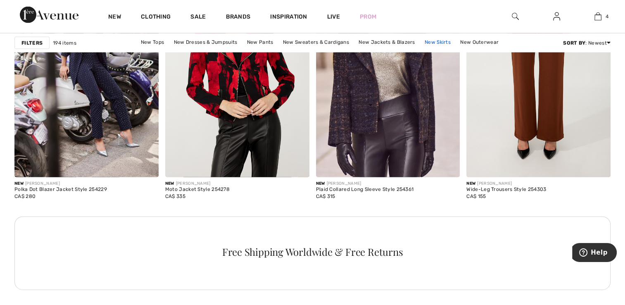
scroll to position [1901, 0]
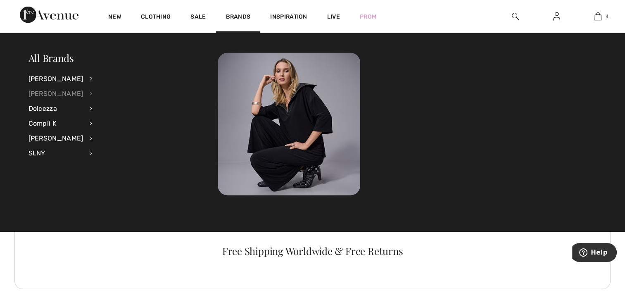
click at [43, 95] on div "[PERSON_NAME]" at bounding box center [56, 93] width 55 height 15
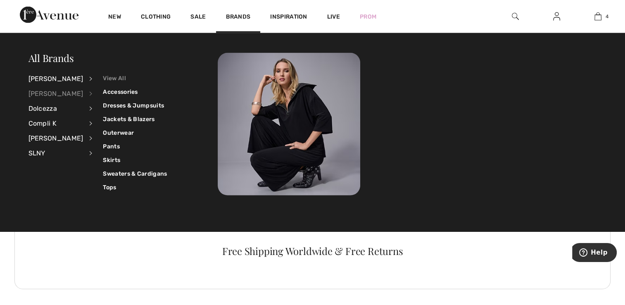
click at [109, 79] on link "View All" at bounding box center [135, 78] width 64 height 14
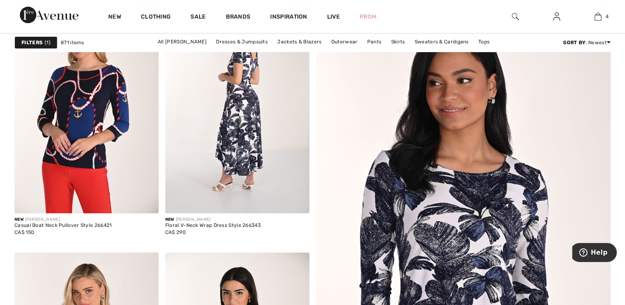
scroll to position [372, 0]
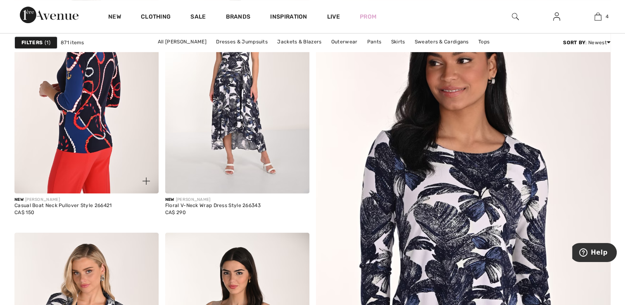
click at [80, 121] on img at bounding box center [86, 85] width 144 height 216
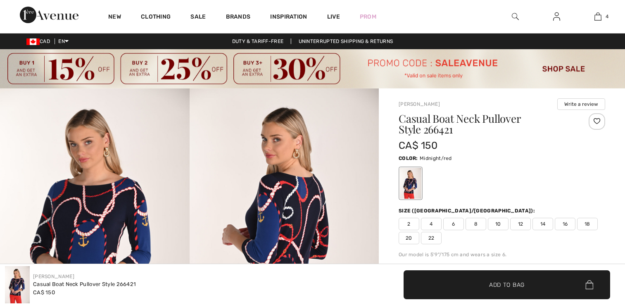
checkbox input "true"
